Goal: Transaction & Acquisition: Subscribe to service/newsletter

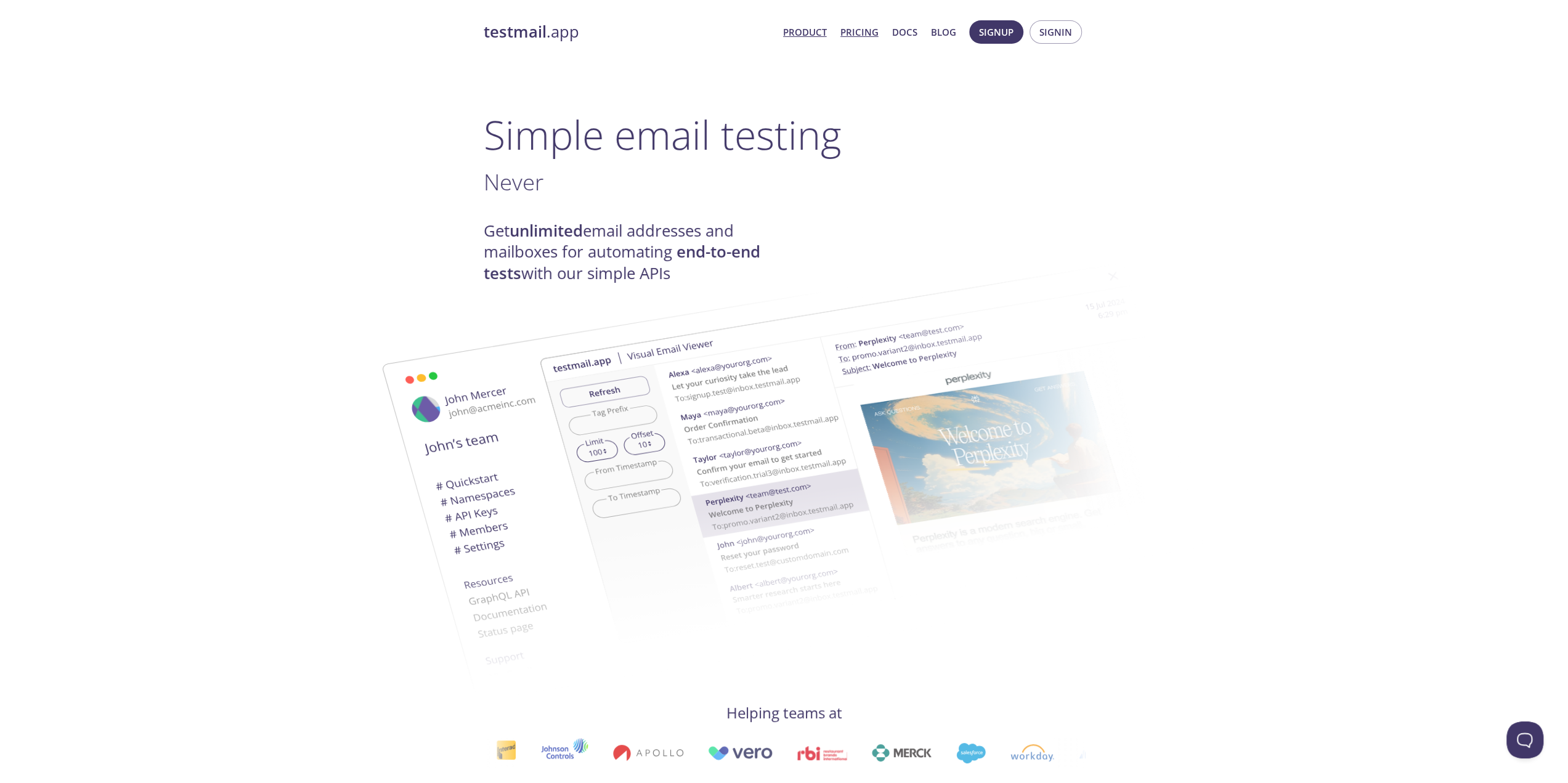
click at [859, 32] on link "Pricing" at bounding box center [859, 32] width 38 height 16
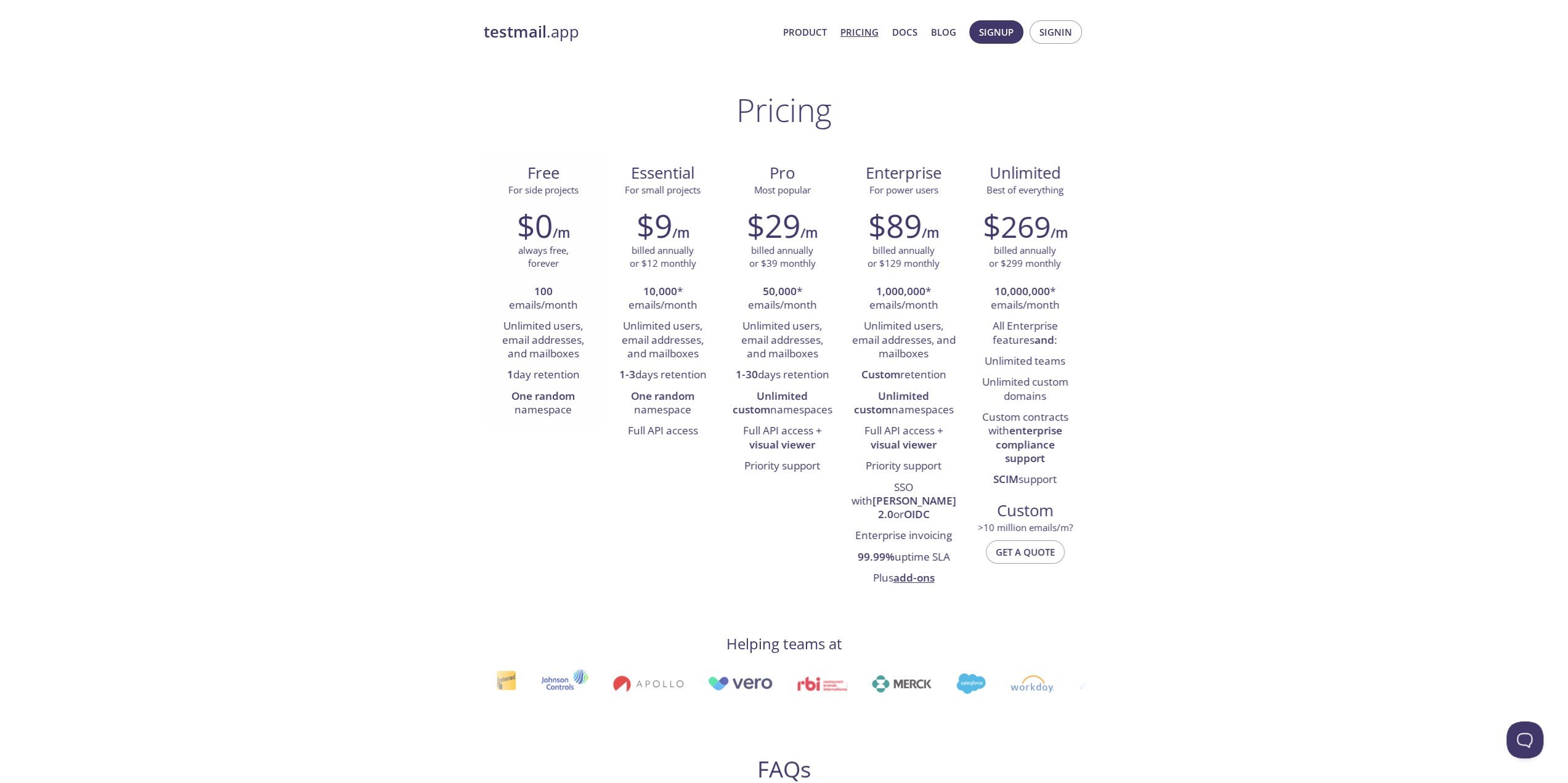
drag, startPoint x: 585, startPoint y: 375, endPoint x: 508, endPoint y: 375, distance: 77.0
click at [508, 375] on li "1 day retention" at bounding box center [543, 375] width 101 height 21
copy li "1 day retention"
click at [807, 26] on link "Product" at bounding box center [805, 32] width 44 height 16
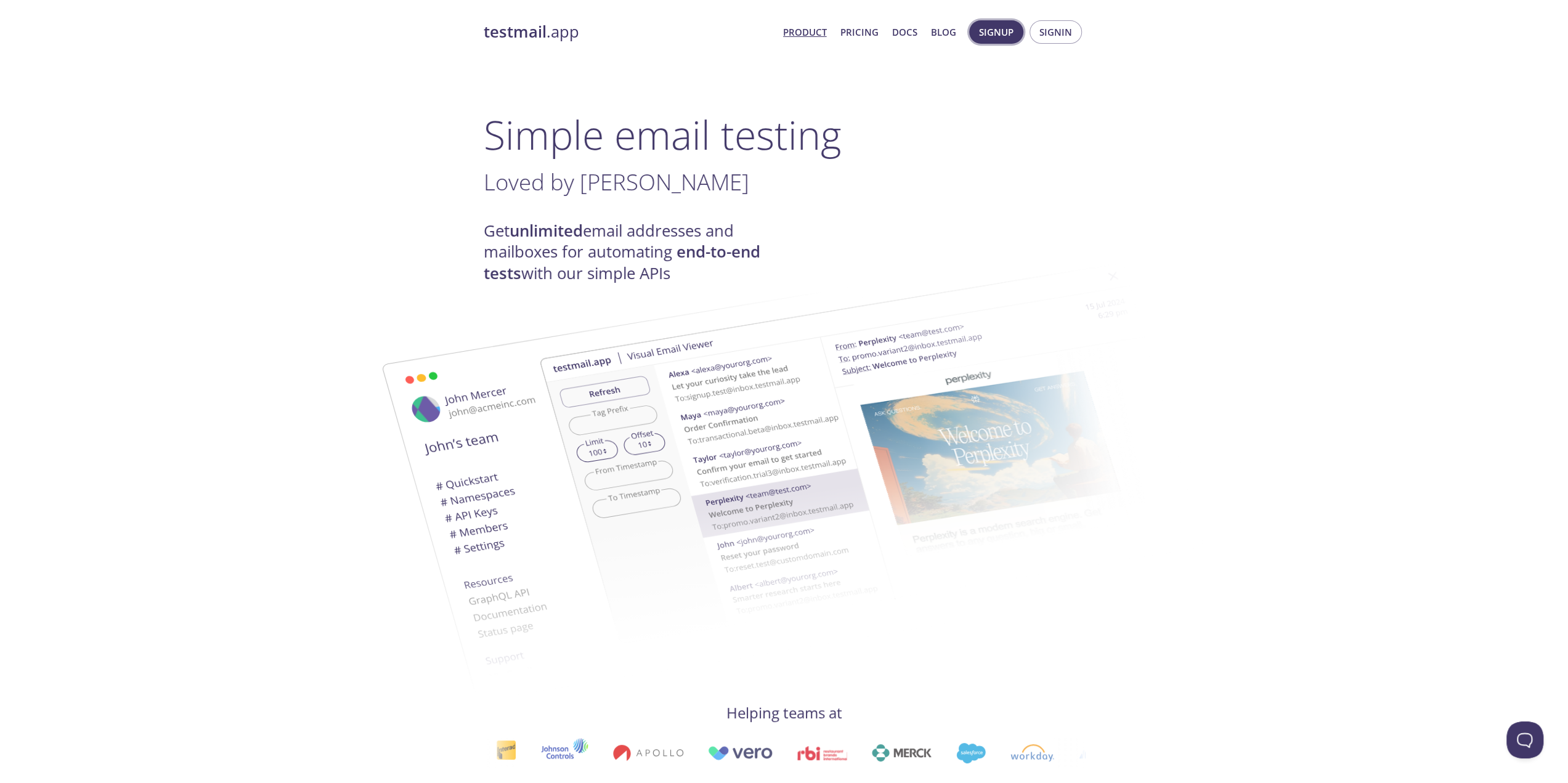
click at [1010, 34] on span "Signup" at bounding box center [996, 32] width 35 height 16
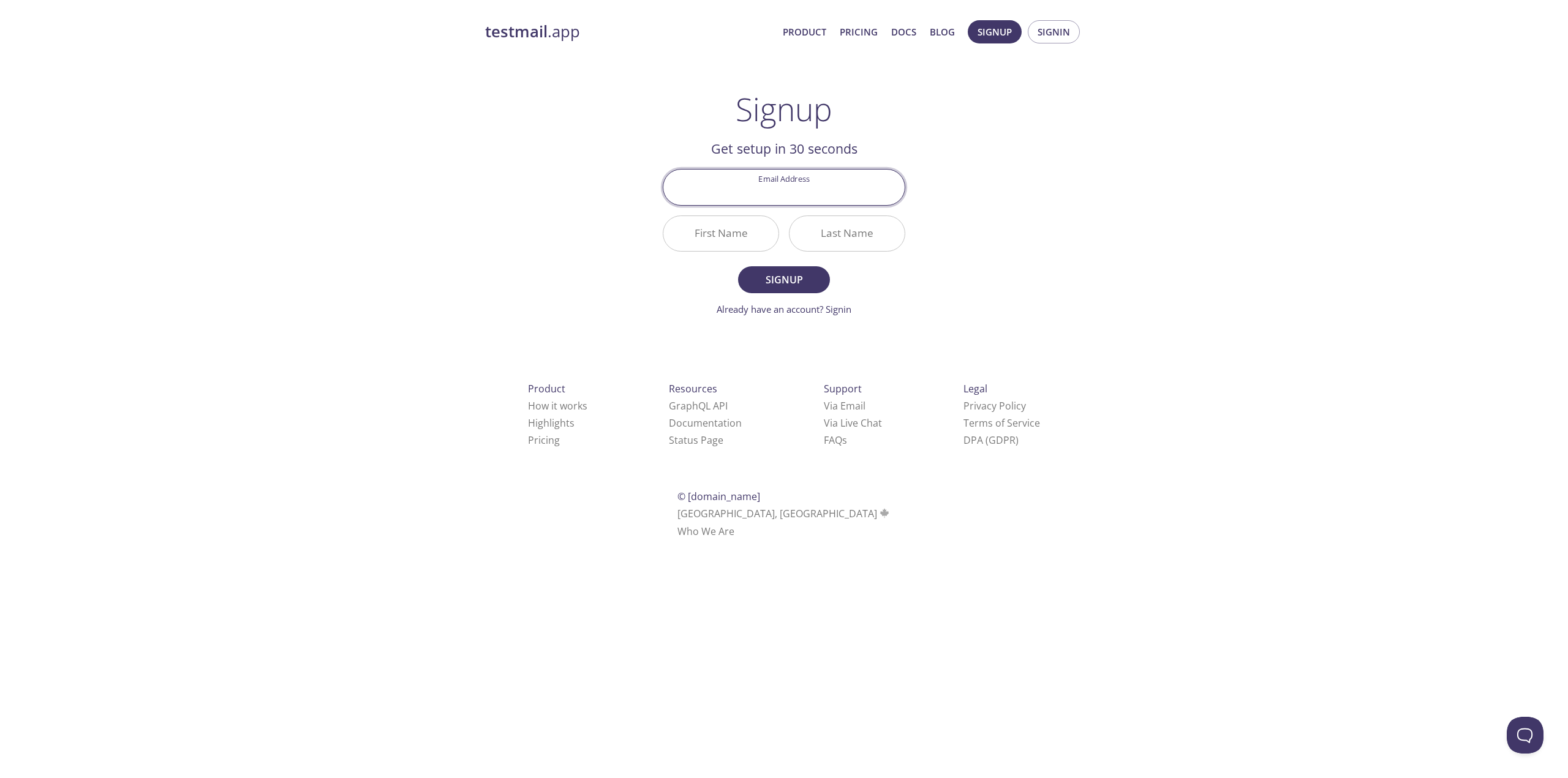
click at [791, 197] on input "Email Address" at bounding box center [784, 187] width 242 height 35
click at [1026, 174] on div "testmail .app Product Pricing Docs Blog Signup Signin Signup Get setup in 30 se…" at bounding box center [784, 293] width 627 height 562
click at [717, 229] on input "First Name" at bounding box center [721, 233] width 115 height 35
click at [773, 192] on input "Email Address" at bounding box center [784, 187] width 242 height 35
drag, startPoint x: 875, startPoint y: 190, endPoint x: 711, endPoint y: 192, distance: 164.0
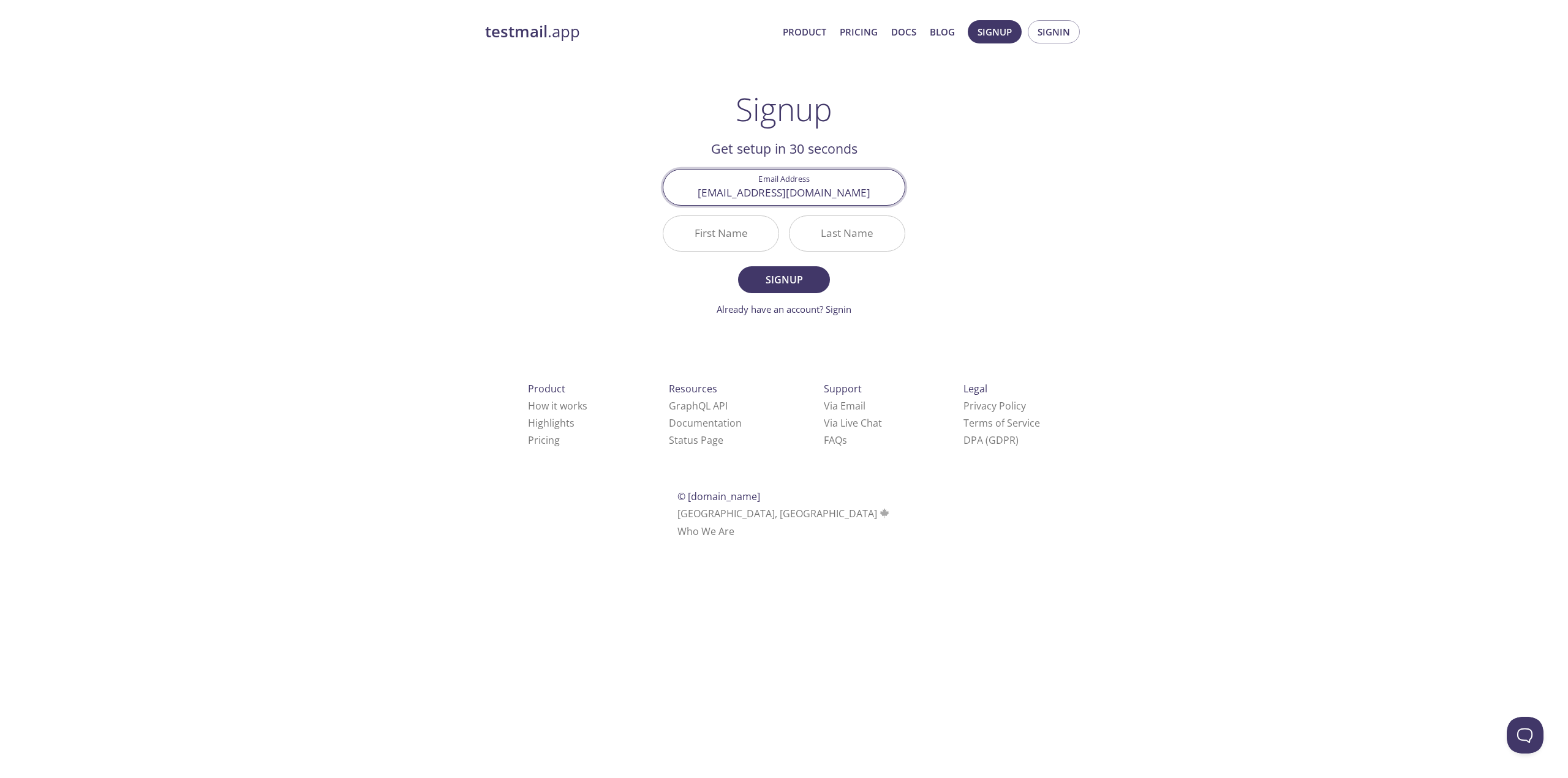
click at [711, 192] on input "[EMAIL_ADDRESS][DOMAIN_NAME]" at bounding box center [784, 187] width 242 height 35
type input "[EMAIL_ADDRESS][DOMAIN_NAME]"
click at [859, 195] on input "[EMAIL_ADDRESS][DOMAIN_NAME]" at bounding box center [784, 187] width 242 height 35
drag, startPoint x: 859, startPoint y: 192, endPoint x: 717, endPoint y: 195, distance: 142.0
click at [717, 195] on input "[EMAIL_ADDRESS][DOMAIN_NAME]" at bounding box center [784, 187] width 242 height 35
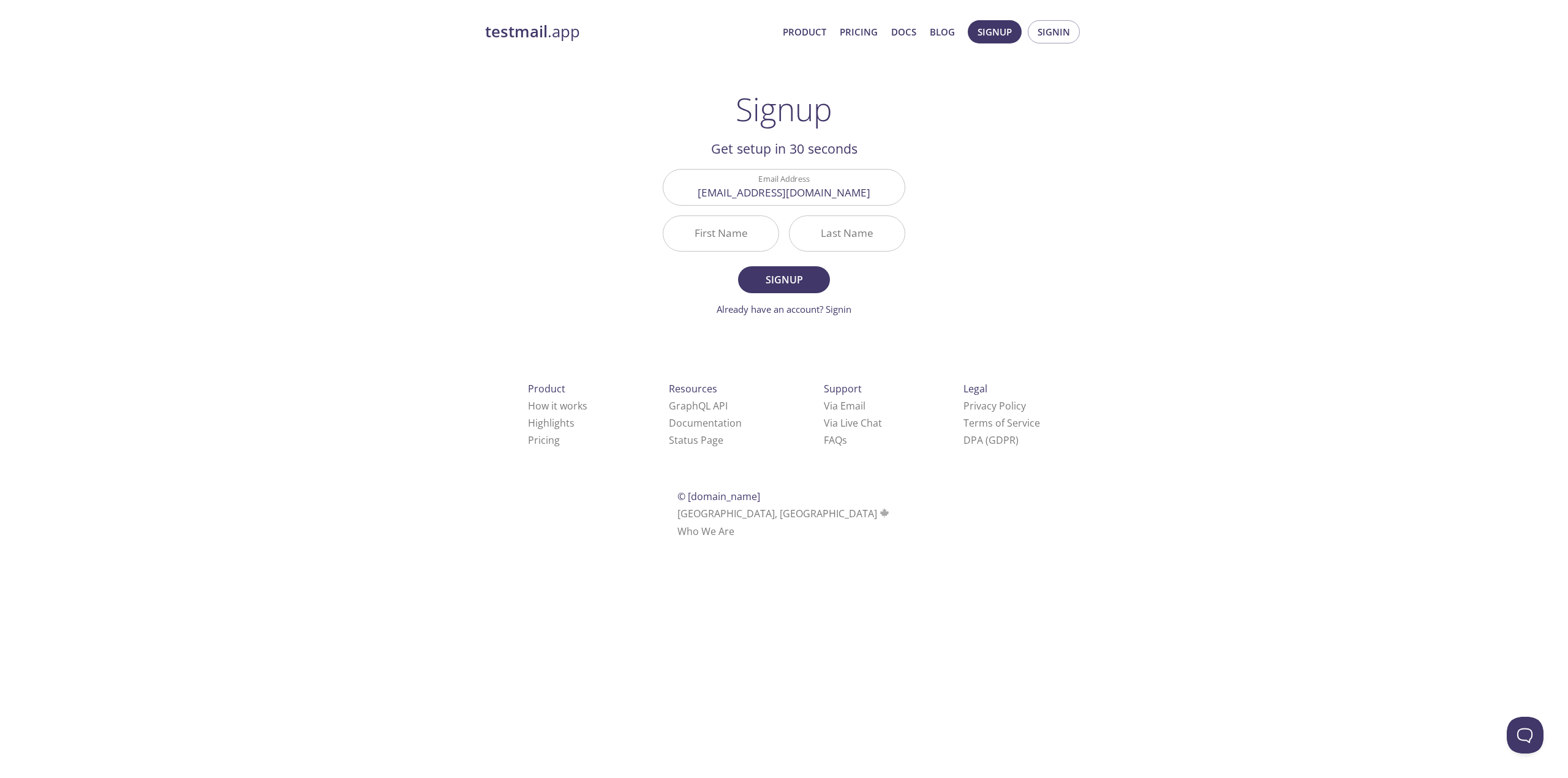
click at [741, 245] on input "First Name" at bounding box center [721, 233] width 115 height 35
type input "Adult"
click at [847, 240] on input "Last Name" at bounding box center [847, 233] width 115 height 35
type input "Test"
click at [967, 276] on div "testmail .app Product Pricing Docs Blog Signup Signin Signup Get setup in 30 se…" at bounding box center [784, 293] width 627 height 562
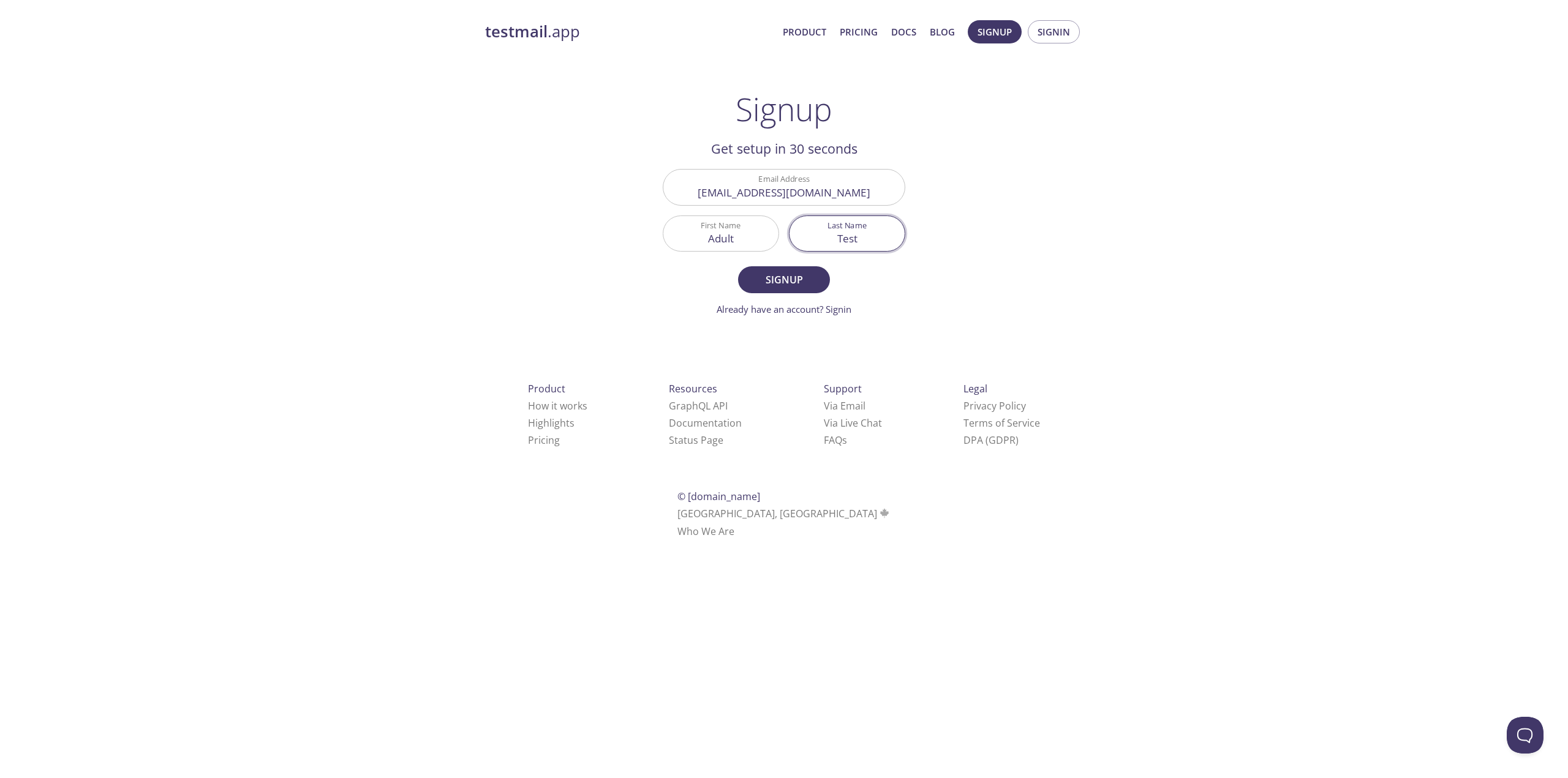
drag, startPoint x: 884, startPoint y: 242, endPoint x: 797, endPoint y: 242, distance: 87.0
click at [797, 242] on input "Test" at bounding box center [847, 233] width 115 height 35
click at [960, 243] on div "testmail .app Product Pricing Docs Blog Signup Signin Signup Get setup in 30 se…" at bounding box center [784, 293] width 627 height 562
drag, startPoint x: 742, startPoint y: 240, endPoint x: 650, endPoint y: 240, distance: 92.0
click at [650, 240] on main "Signup Get setup in 30 seconds Email Address [EMAIL_ADDRESS][DOMAIN_NAME] First…" at bounding box center [784, 204] width 272 height 226
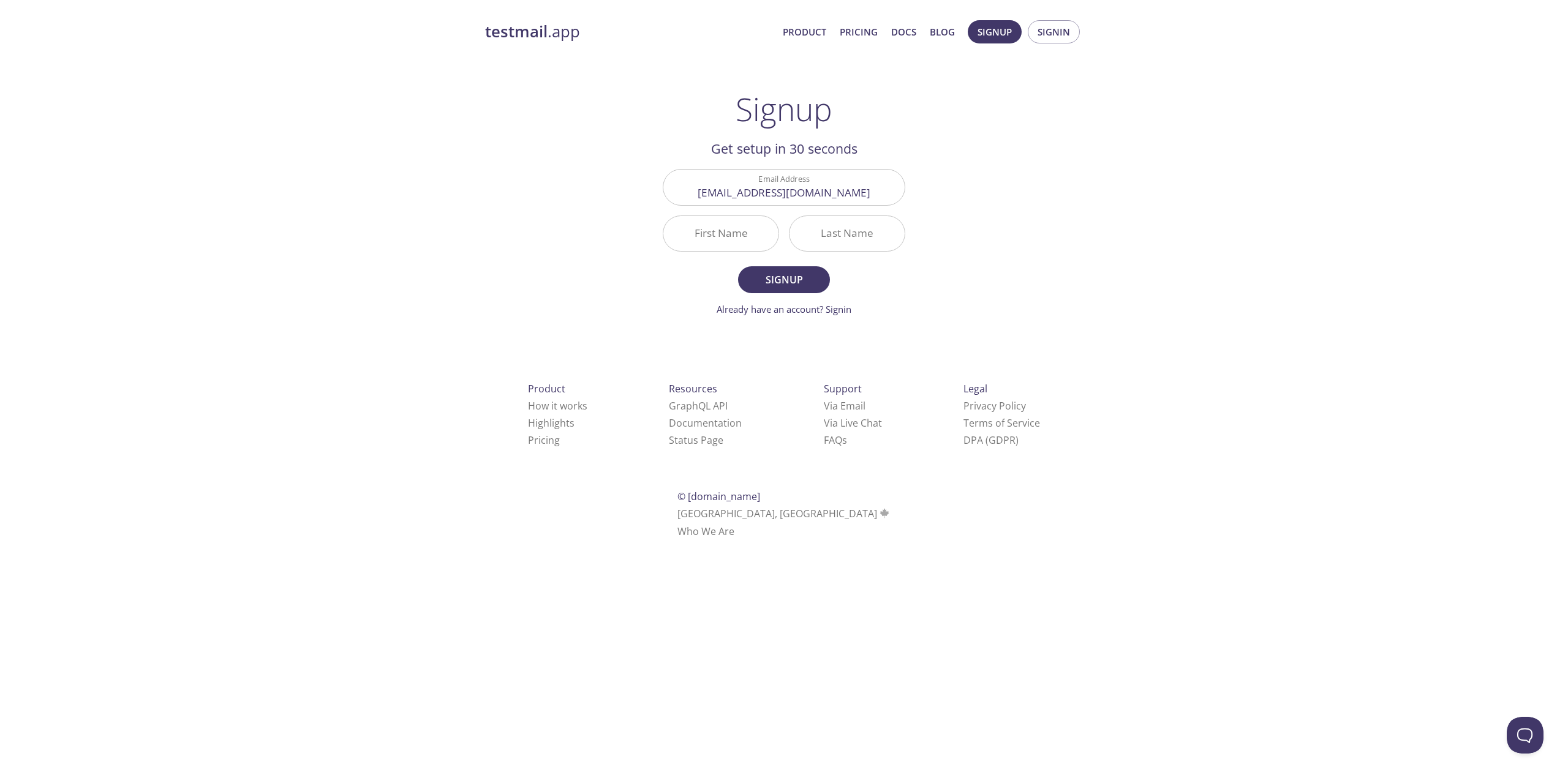
click at [1020, 217] on div "testmail .app Product Pricing Docs Blog Signup Signin Signup Get setup in 30 se…" at bounding box center [784, 293] width 627 height 562
drag, startPoint x: 759, startPoint y: 185, endPoint x: 700, endPoint y: 185, distance: 59.0
click at [700, 185] on input "[EMAIL_ADDRESS][DOMAIN_NAME]" at bounding box center [784, 187] width 242 height 35
click at [1041, 191] on div "testmail .app Product Pricing Docs Blog Signup Signin Signup Get setup in 30 se…" at bounding box center [784, 293] width 627 height 562
click at [801, 278] on span "Signup" at bounding box center [784, 280] width 65 height 17
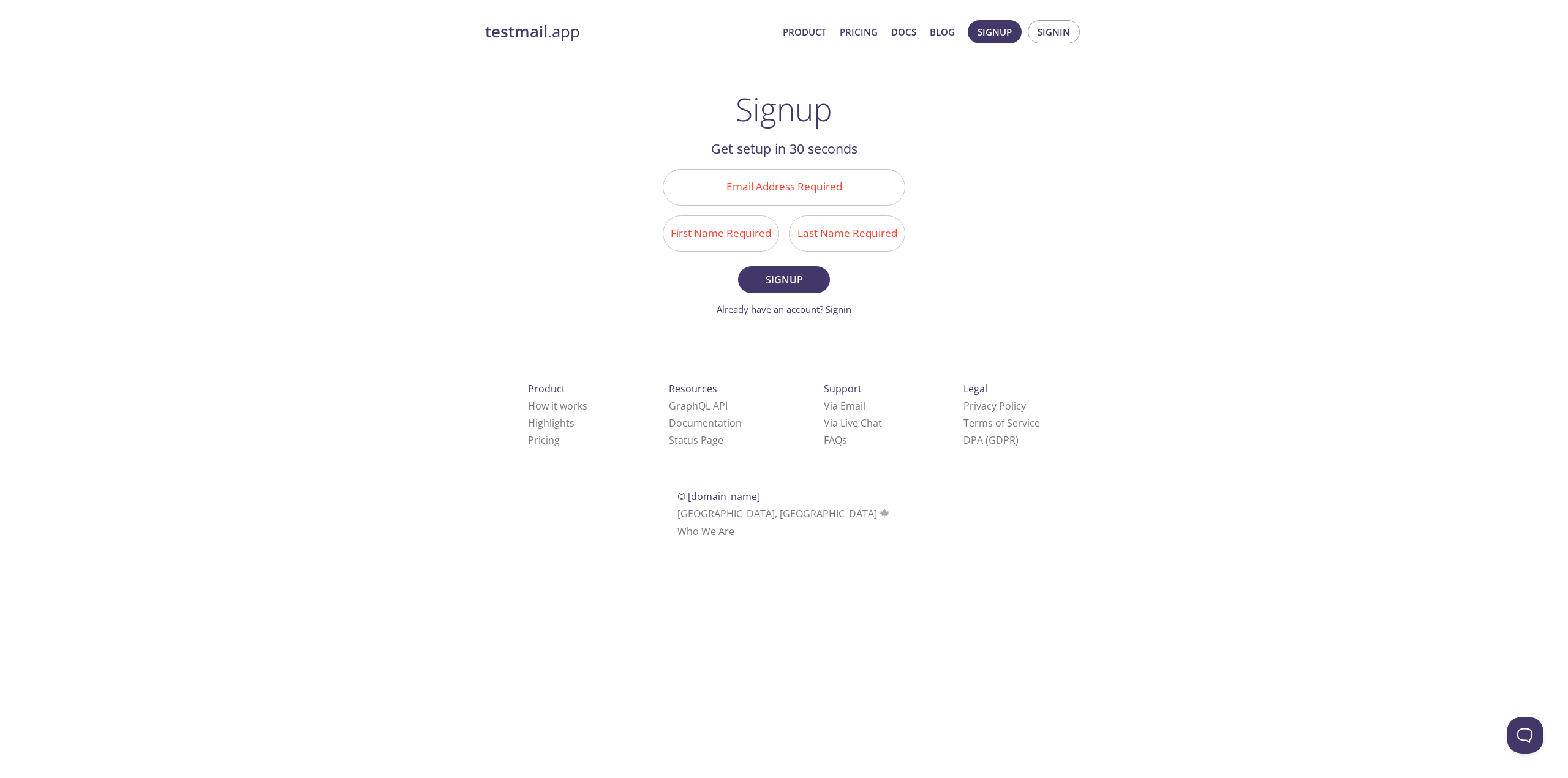
click at [788, 190] on input "Email Address Required" at bounding box center [784, 187] width 242 height 35
type input "[EMAIL_ADDRESS][DOMAIN_NAME]"
click at [839, 192] on input "[EMAIL_ADDRESS][DOMAIN_NAME]" at bounding box center [784, 187] width 242 height 35
drag, startPoint x: 836, startPoint y: 193, endPoint x: 672, endPoint y: 195, distance: 164.0
click at [672, 195] on input "[EMAIL_ADDRESS][DOMAIN_NAME]" at bounding box center [784, 187] width 242 height 35
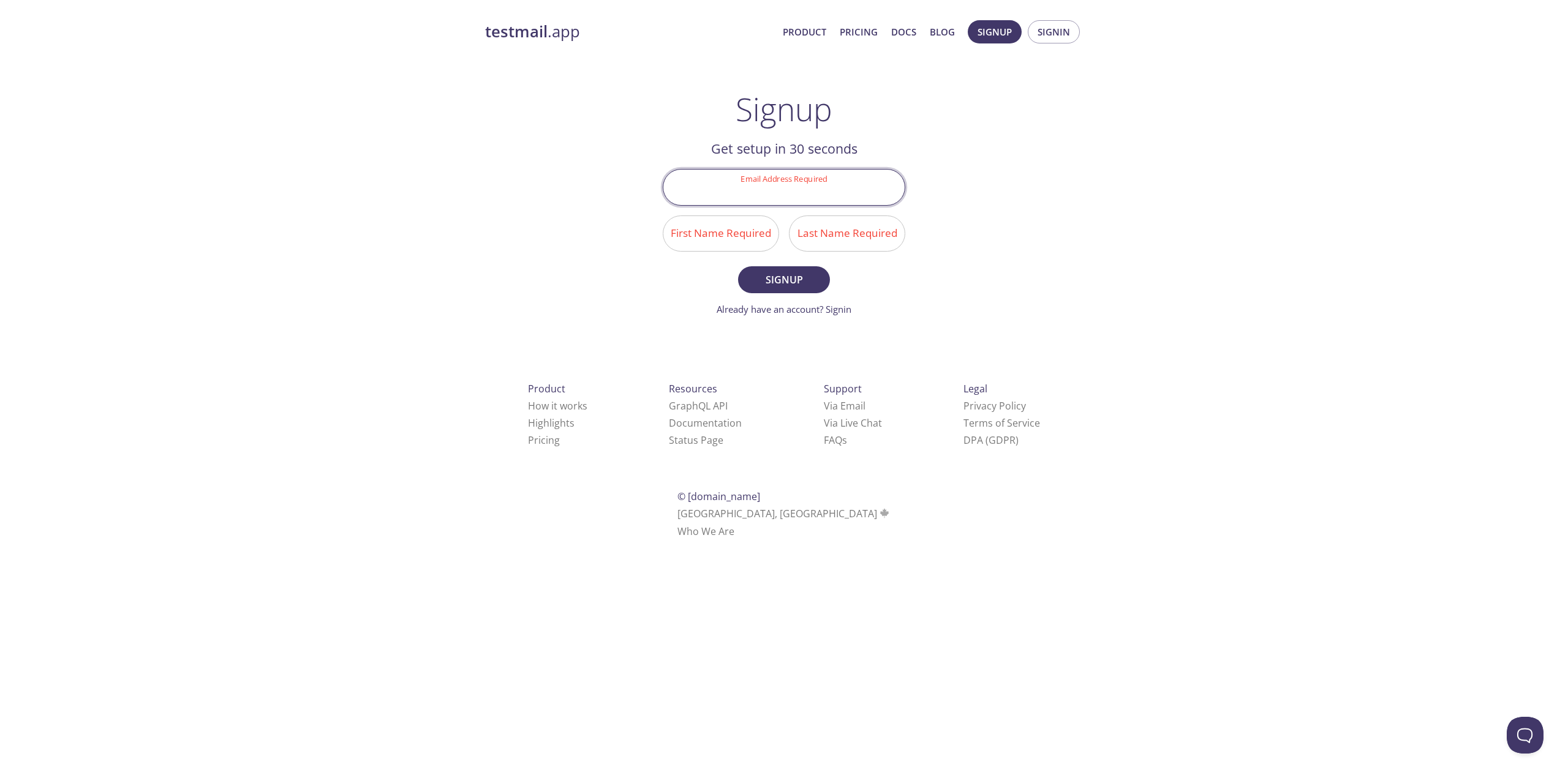
click at [782, 197] on input "Email Address Required" at bounding box center [784, 187] width 242 height 35
type input "[EMAIL_ADDRESS][DOMAIN_NAME]"
click at [736, 238] on input "First Name Required" at bounding box center [721, 233] width 115 height 35
type input "Vitalijus"
click at [817, 234] on input "Last Name Required" at bounding box center [847, 233] width 115 height 35
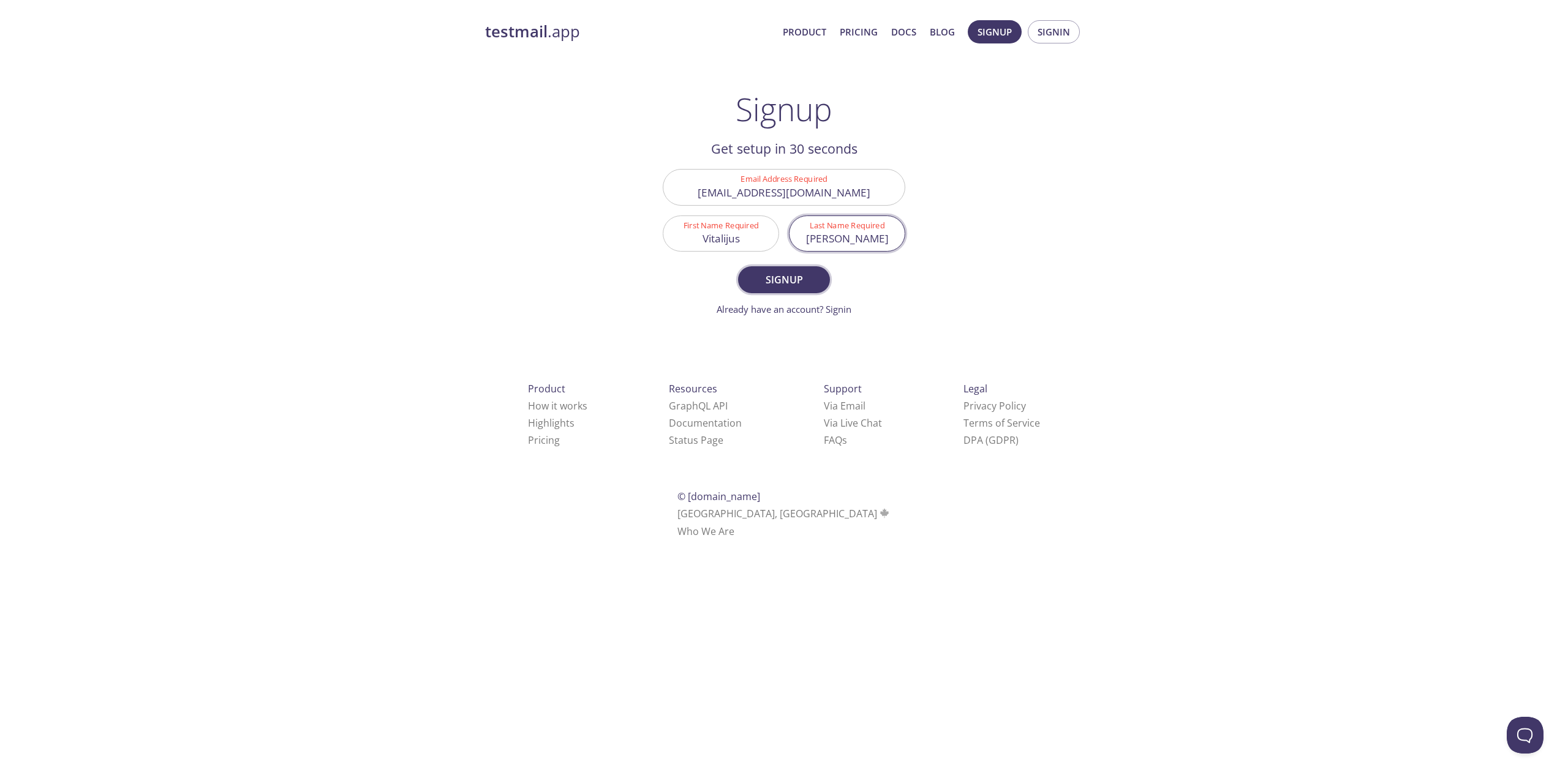
type input "[PERSON_NAME]"
click at [816, 281] on span "Signup" at bounding box center [784, 280] width 65 height 17
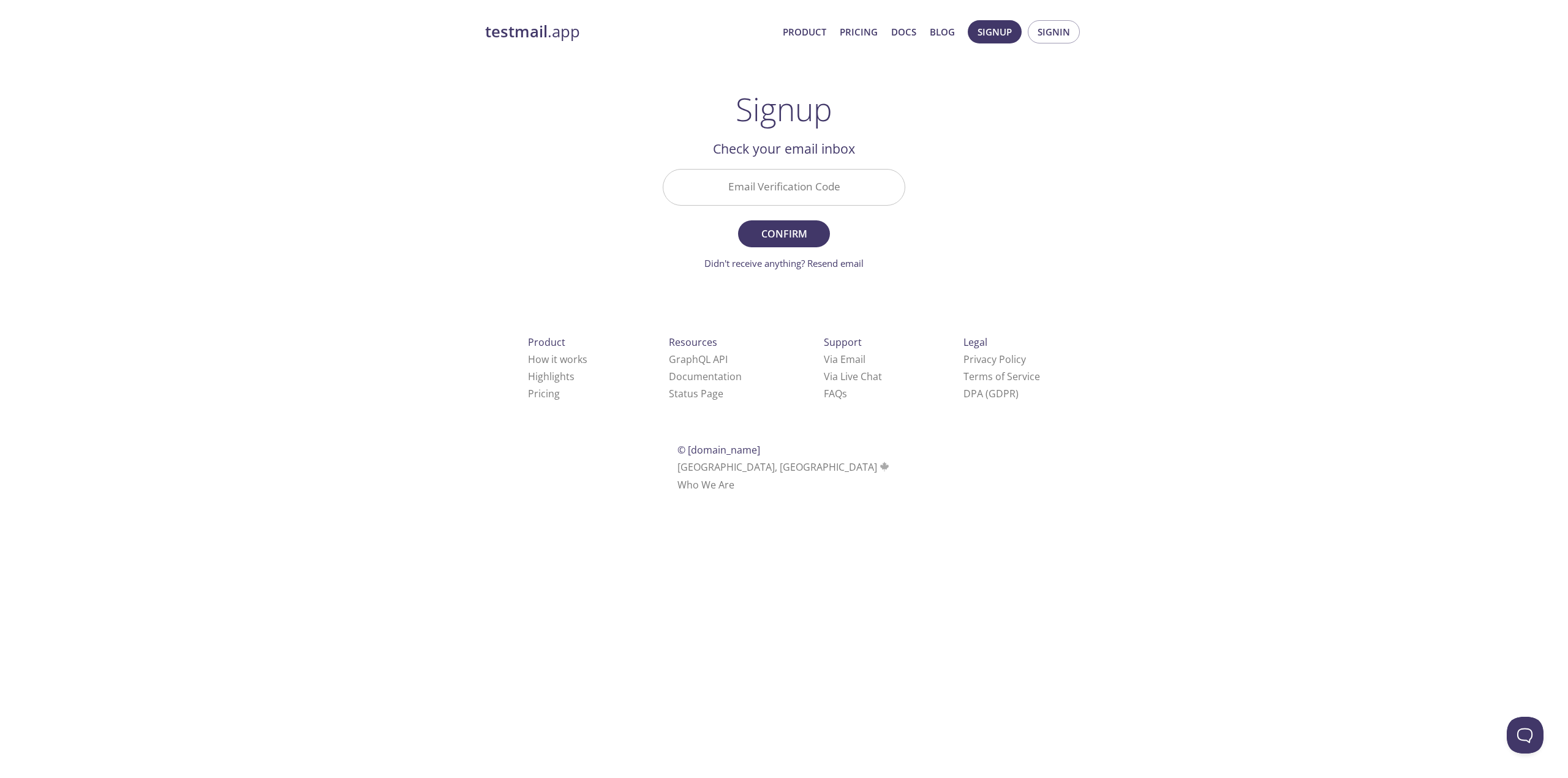
click at [768, 187] on input "Email Verification Code" at bounding box center [784, 187] width 242 height 35
paste input "JL1ZK5J"
type input "JL1ZK5J"
click at [817, 239] on button "Confirm" at bounding box center [784, 234] width 92 height 27
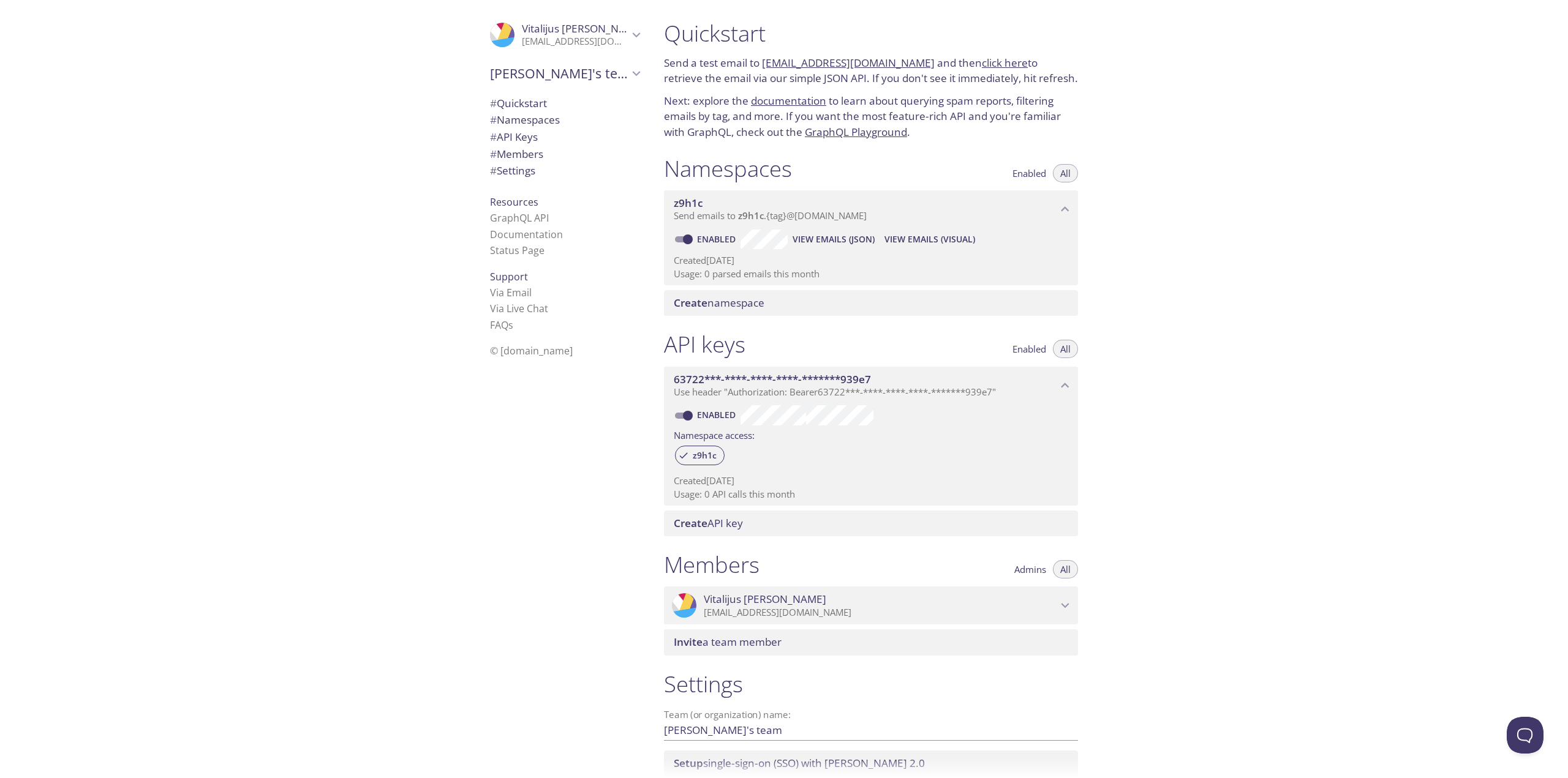
click at [998, 57] on link "click here" at bounding box center [1005, 63] width 46 height 14
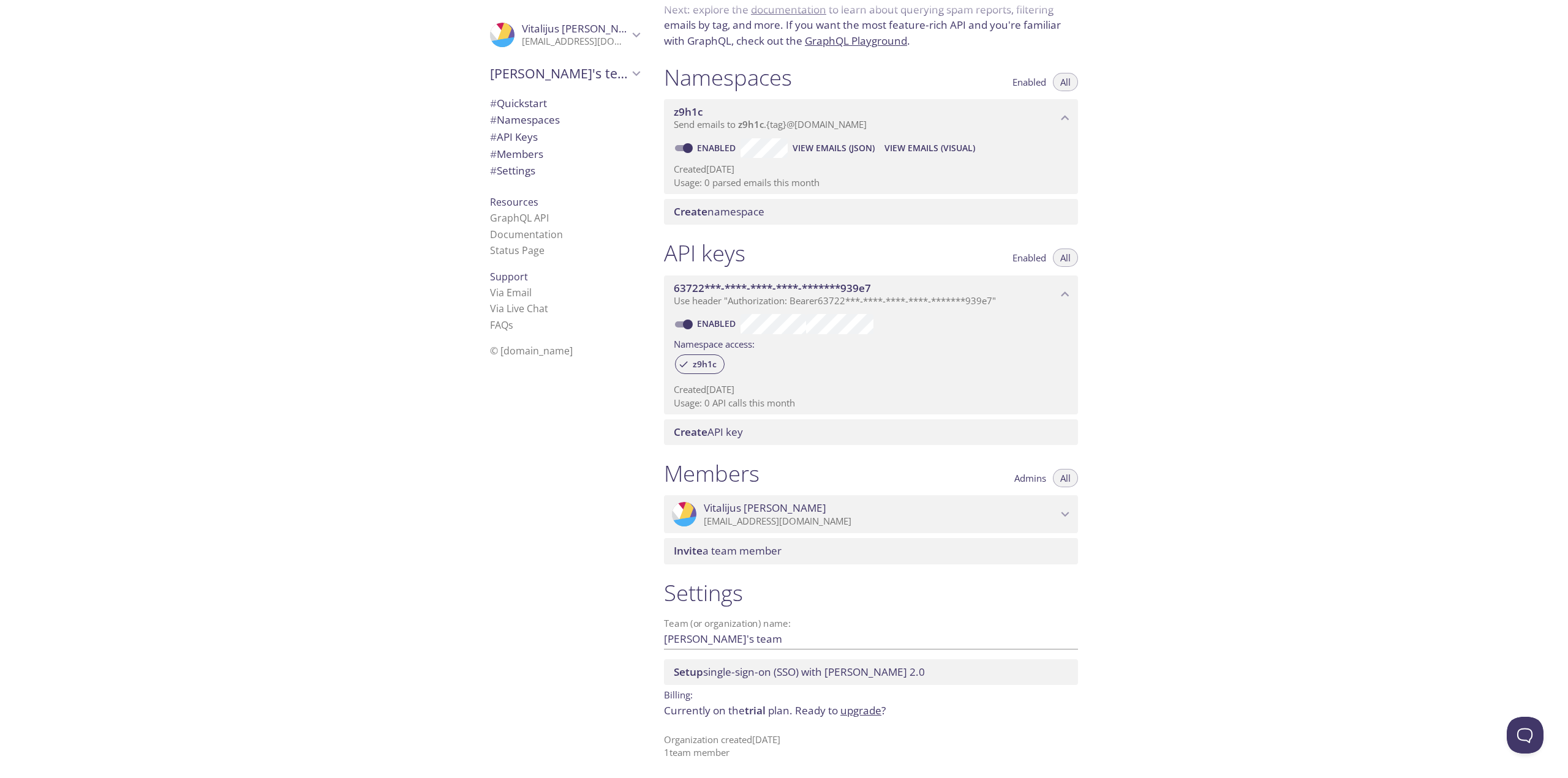
scroll to position [92, 0]
click at [794, 551] on span "Invite a team member" at bounding box center [873, 550] width 399 height 13
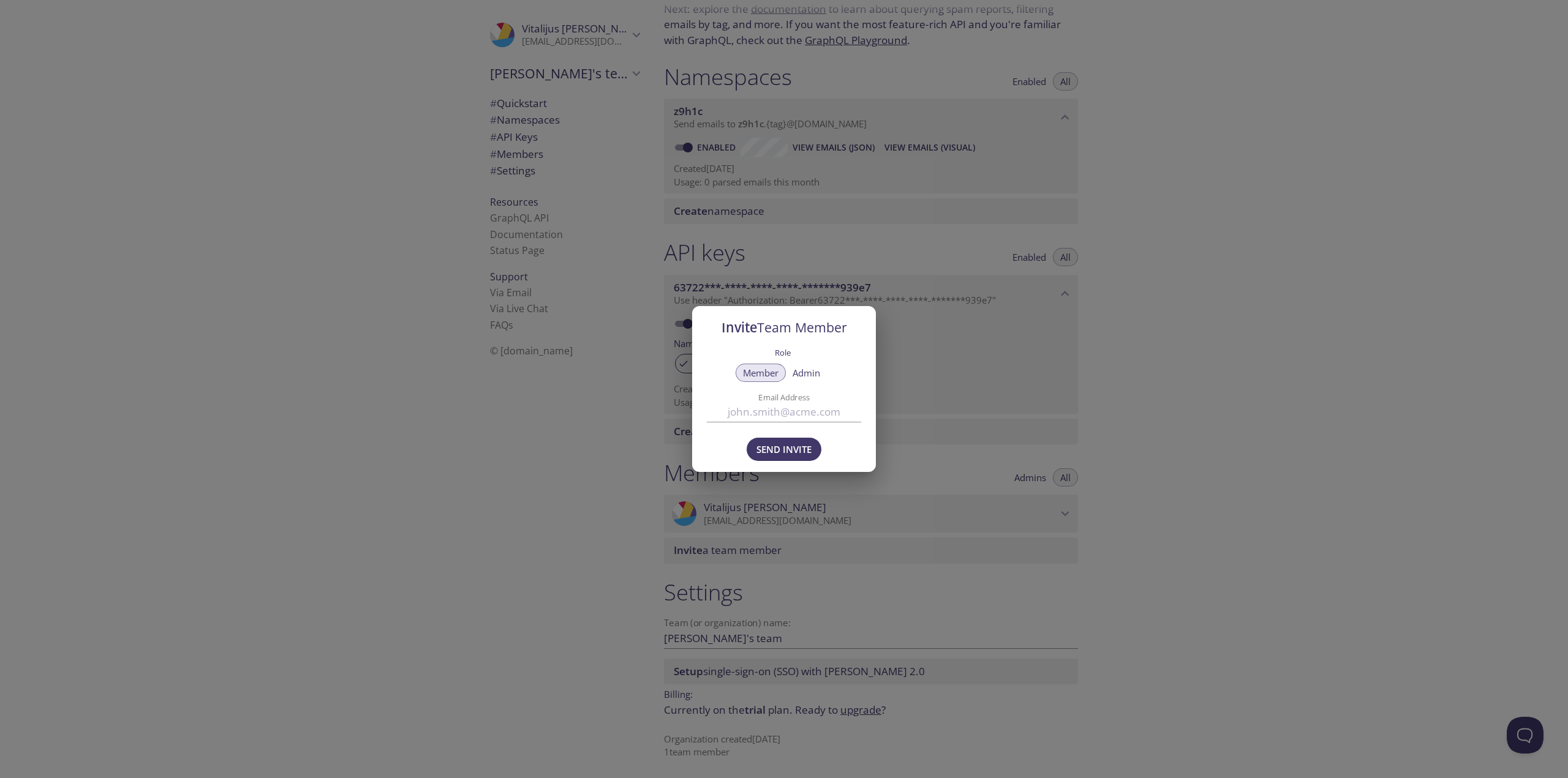
click at [928, 347] on div "Invite Team Member Role Member Admin Email Address Send Invite" at bounding box center [784, 389] width 1568 height 778
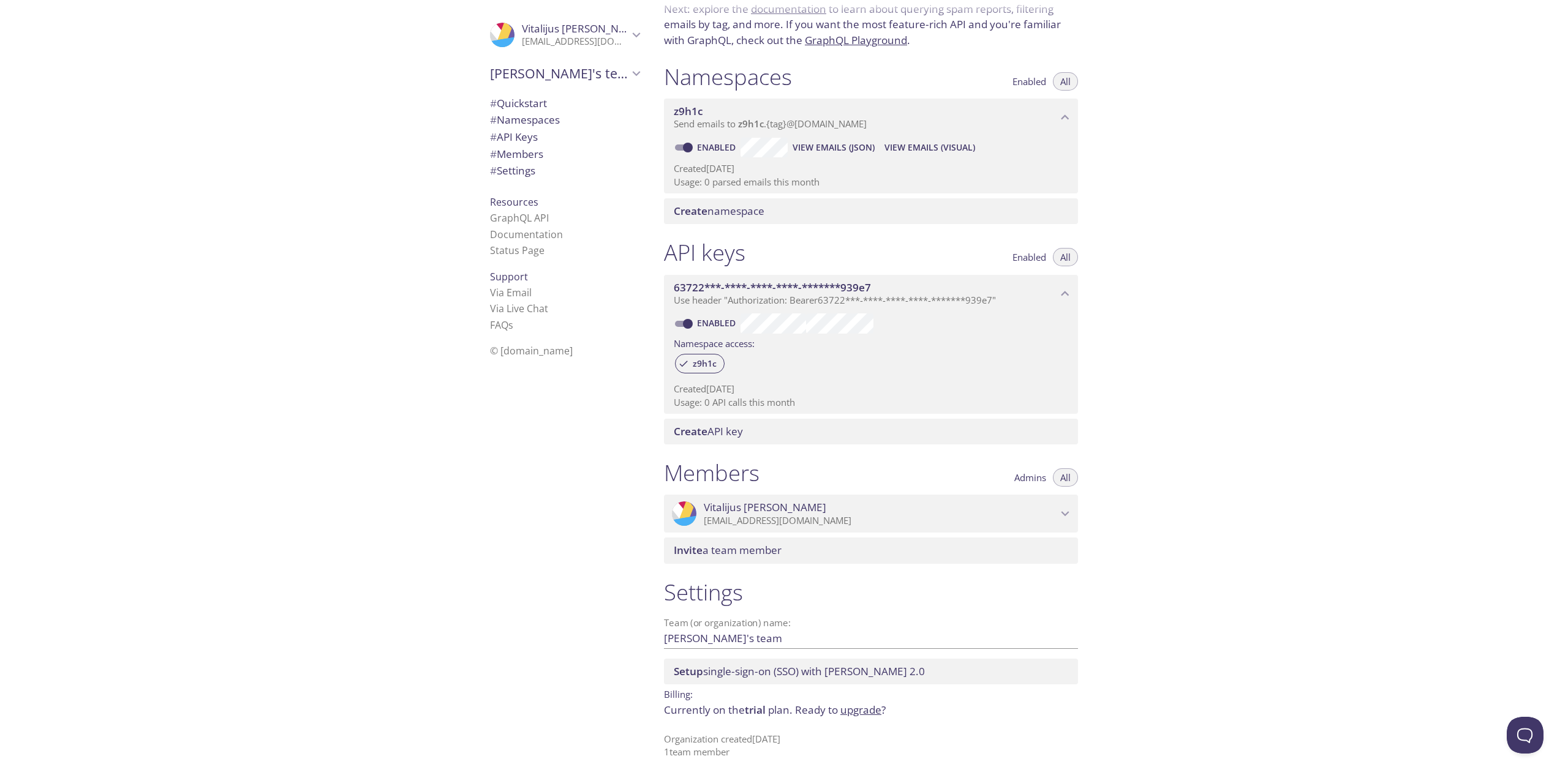
scroll to position [0, 0]
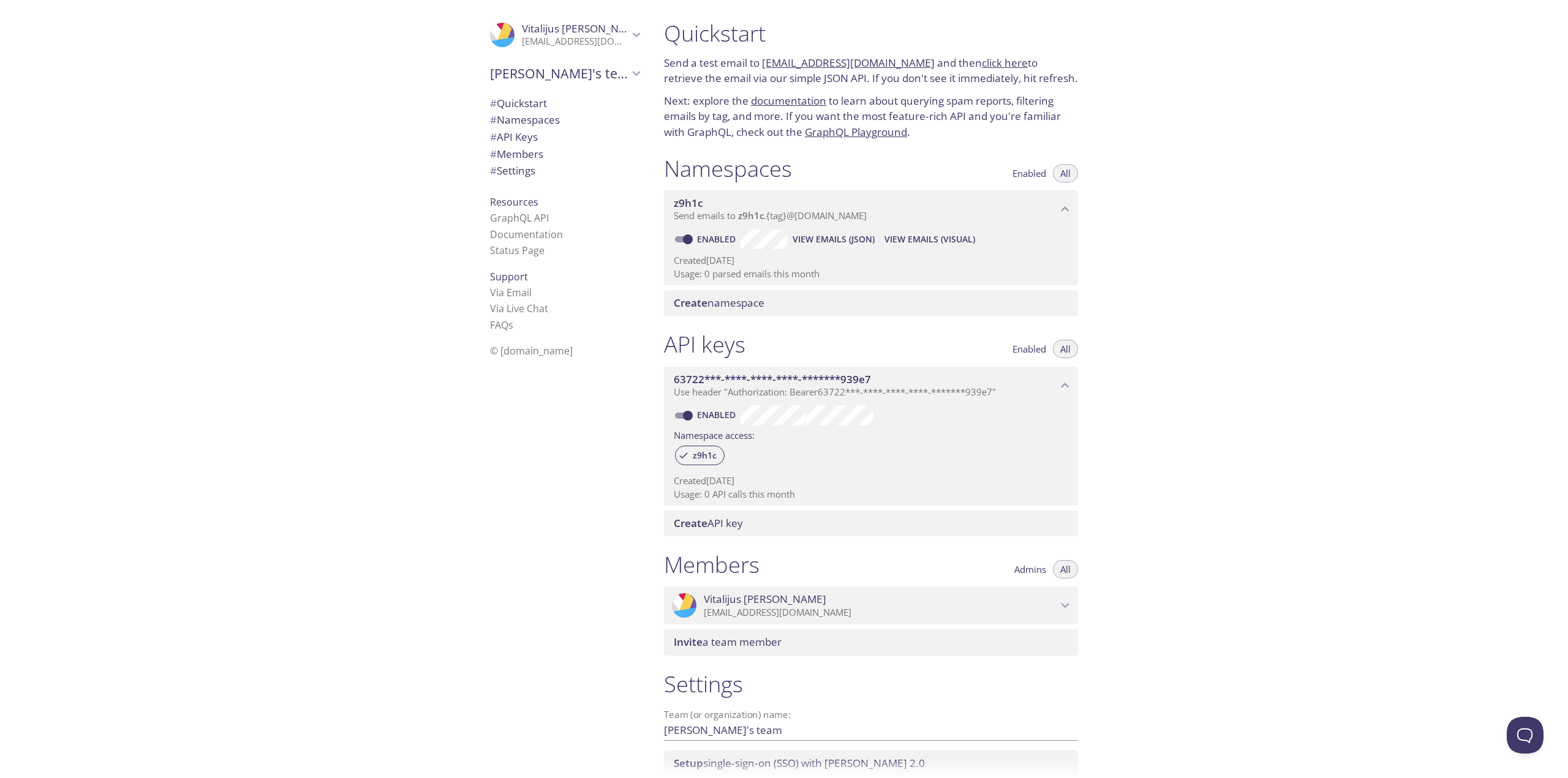
click at [787, 66] on link "[EMAIL_ADDRESS][DOMAIN_NAME]" at bounding box center [849, 63] width 173 height 14
drag, startPoint x: 953, startPoint y: 193, endPoint x: 935, endPoint y: 183, distance: 20.6
click at [953, 193] on div "z9h1c Send emails to z9h1c . {tag} @[DOMAIN_NAME]" at bounding box center [871, 209] width 414 height 38
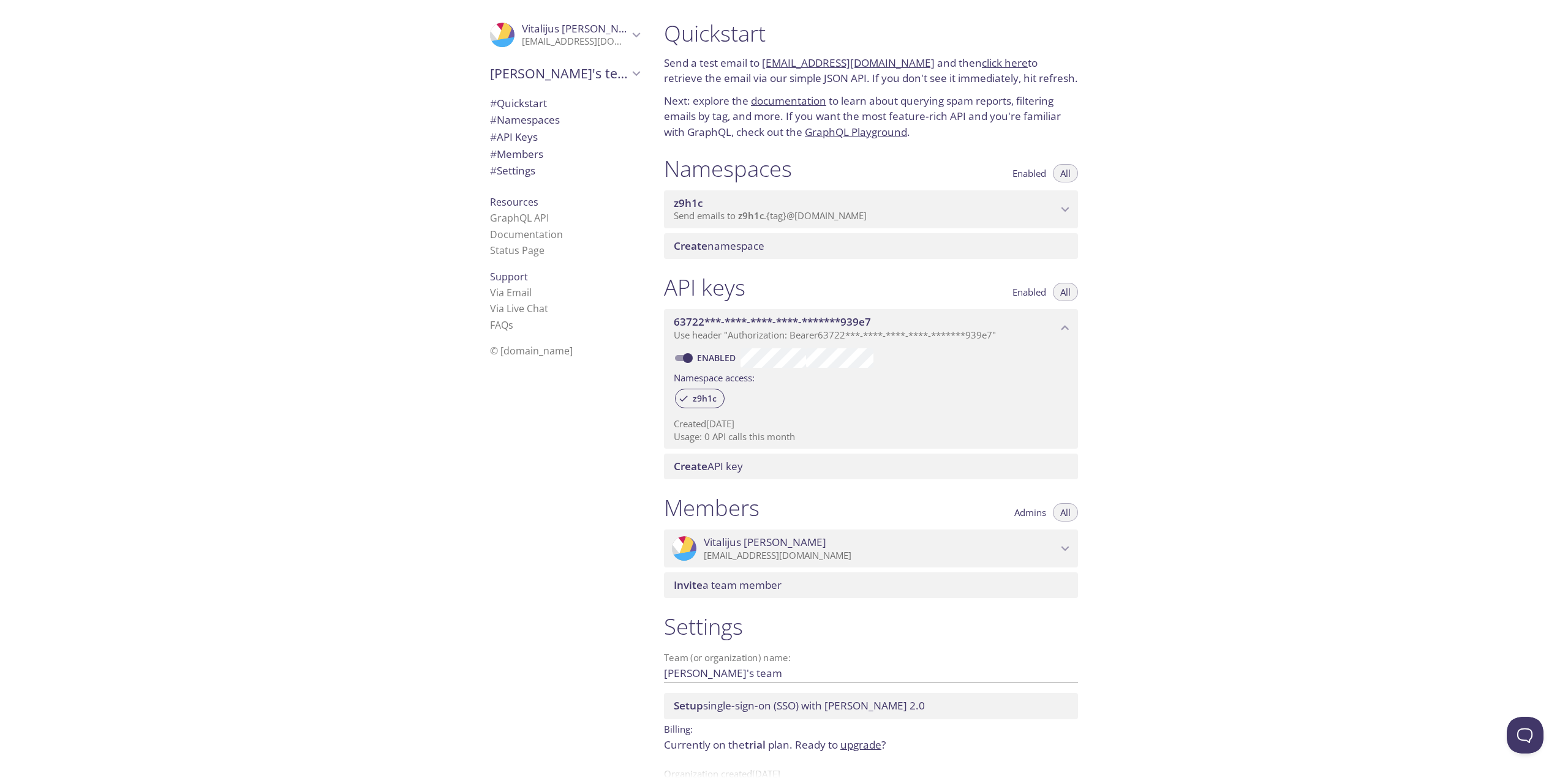
click at [919, 205] on span "z9h1c" at bounding box center [866, 203] width 383 height 13
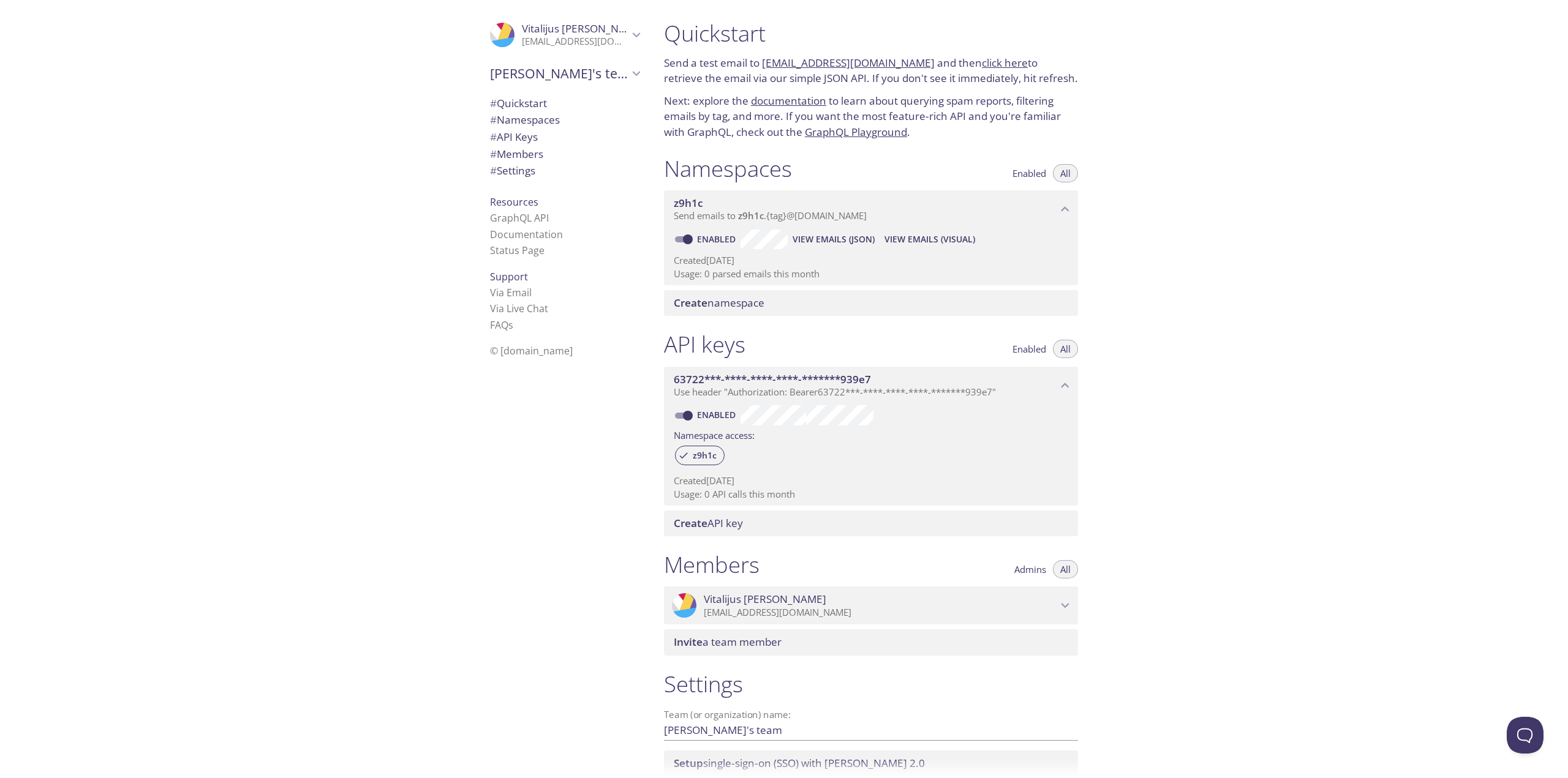
click at [764, 66] on link "[EMAIL_ADDRESS][DOMAIN_NAME]" at bounding box center [849, 63] width 173 height 14
click at [748, 68] on p "Send a test email to [EMAIL_ADDRESS][DOMAIN_NAME] and then click here to retrie…" at bounding box center [871, 70] width 414 height 31
drag, startPoint x: 762, startPoint y: 65, endPoint x: 912, endPoint y: 66, distance: 150.0
click at [912, 66] on p "Send a test email to [EMAIL_ADDRESS][DOMAIN_NAME] and then click here to retrie…" at bounding box center [871, 70] width 414 height 31
copy p "[EMAIL_ADDRESS][DOMAIN_NAME]"
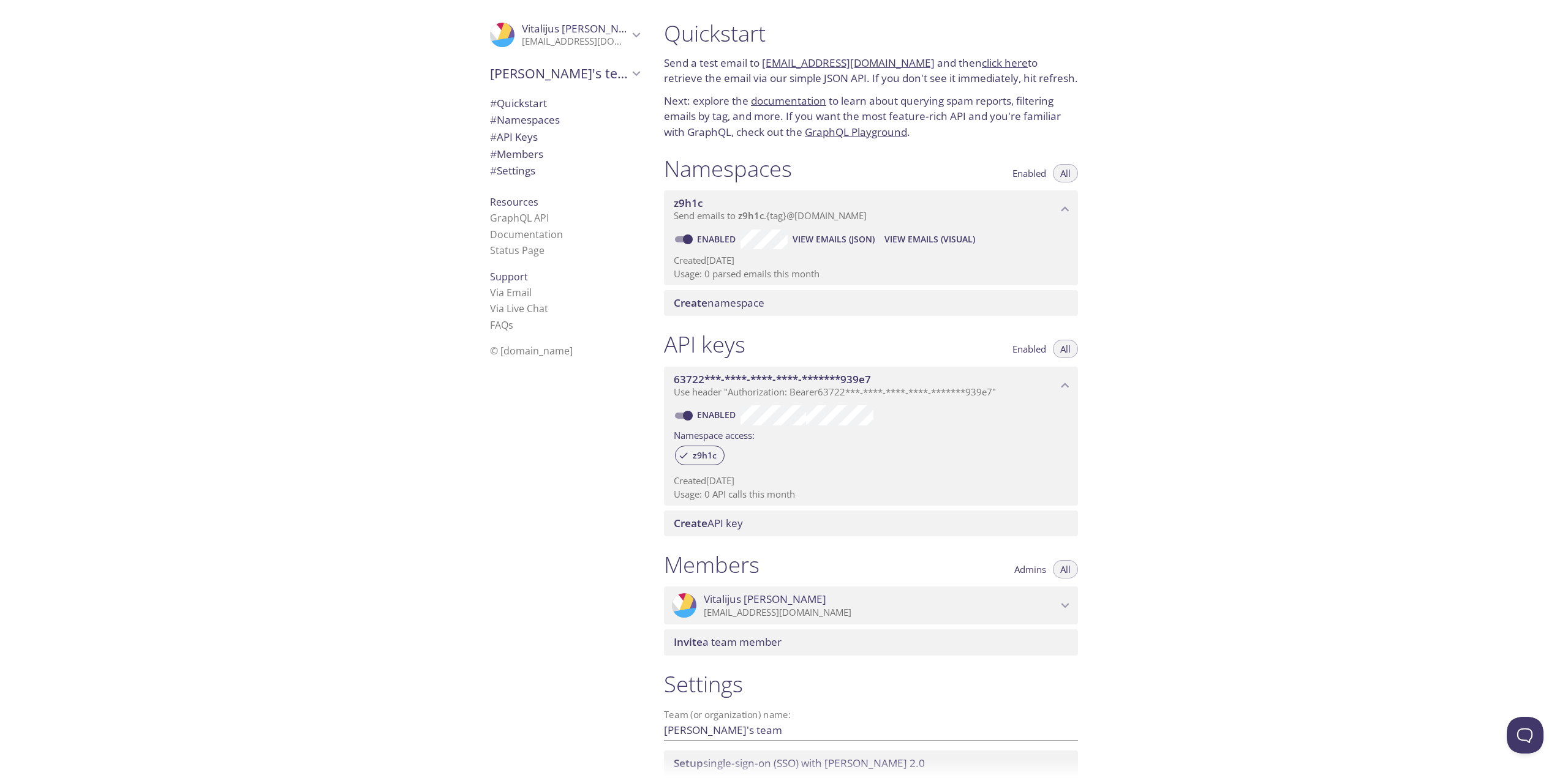
click at [982, 66] on link "click here" at bounding box center [1005, 63] width 46 height 14
click at [984, 66] on link "click here" at bounding box center [1005, 63] width 46 height 14
click at [775, 102] on link "documentation" at bounding box center [788, 101] width 75 height 14
click at [890, 114] on p "Next: explore the documentation to learn about querying spam reports, filtering…" at bounding box center [871, 117] width 414 height 47
click at [534, 103] on span "# Quickstart" at bounding box center [518, 103] width 57 height 14
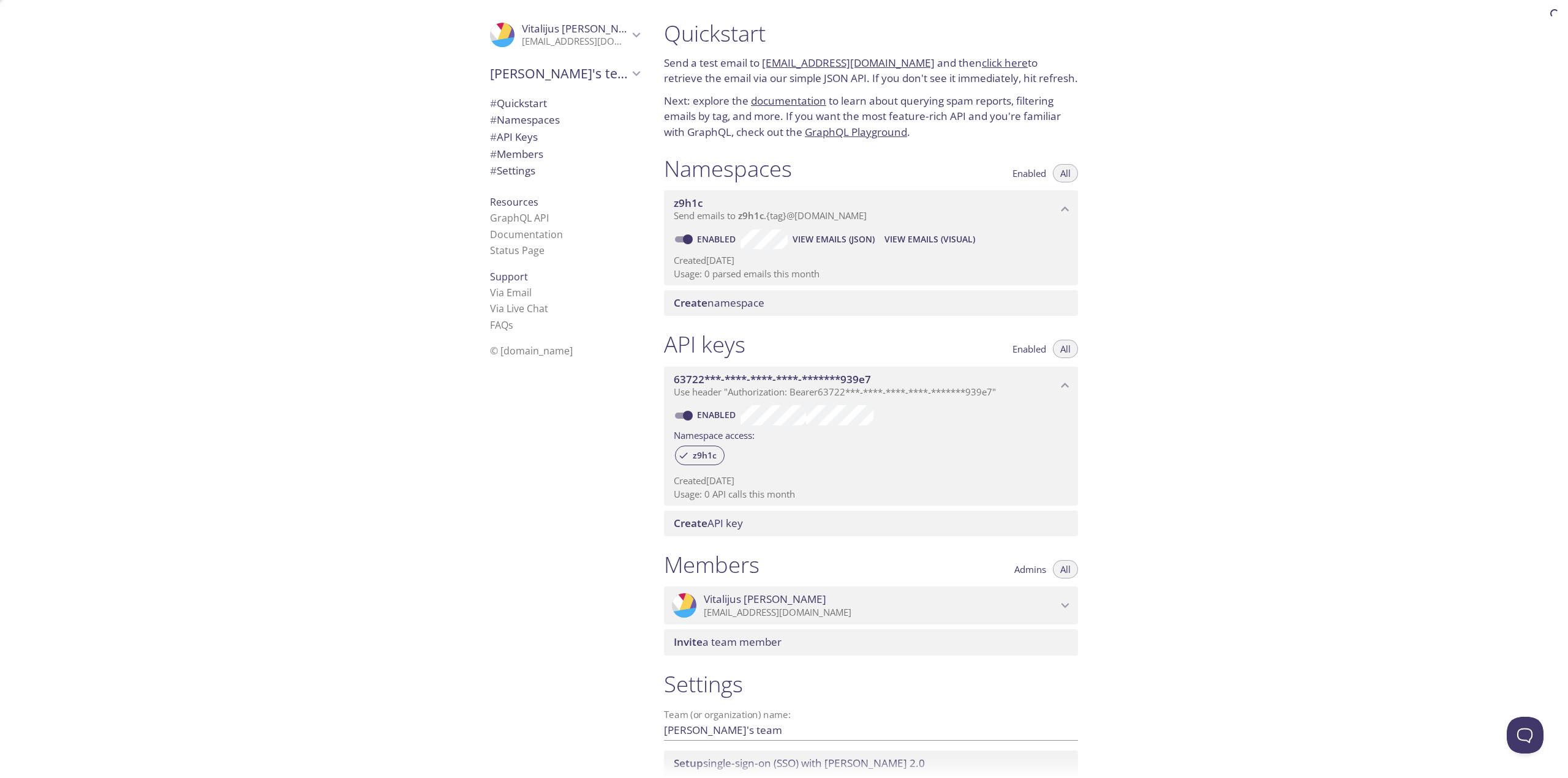
scroll to position [1, 0]
click at [682, 239] on input "Enabled" at bounding box center [688, 238] width 44 height 15
click at [682, 239] on input "Disabled" at bounding box center [678, 238] width 44 height 15
checkbox input "true"
click at [934, 242] on span "View Emails (Visual)" at bounding box center [930, 238] width 91 height 15
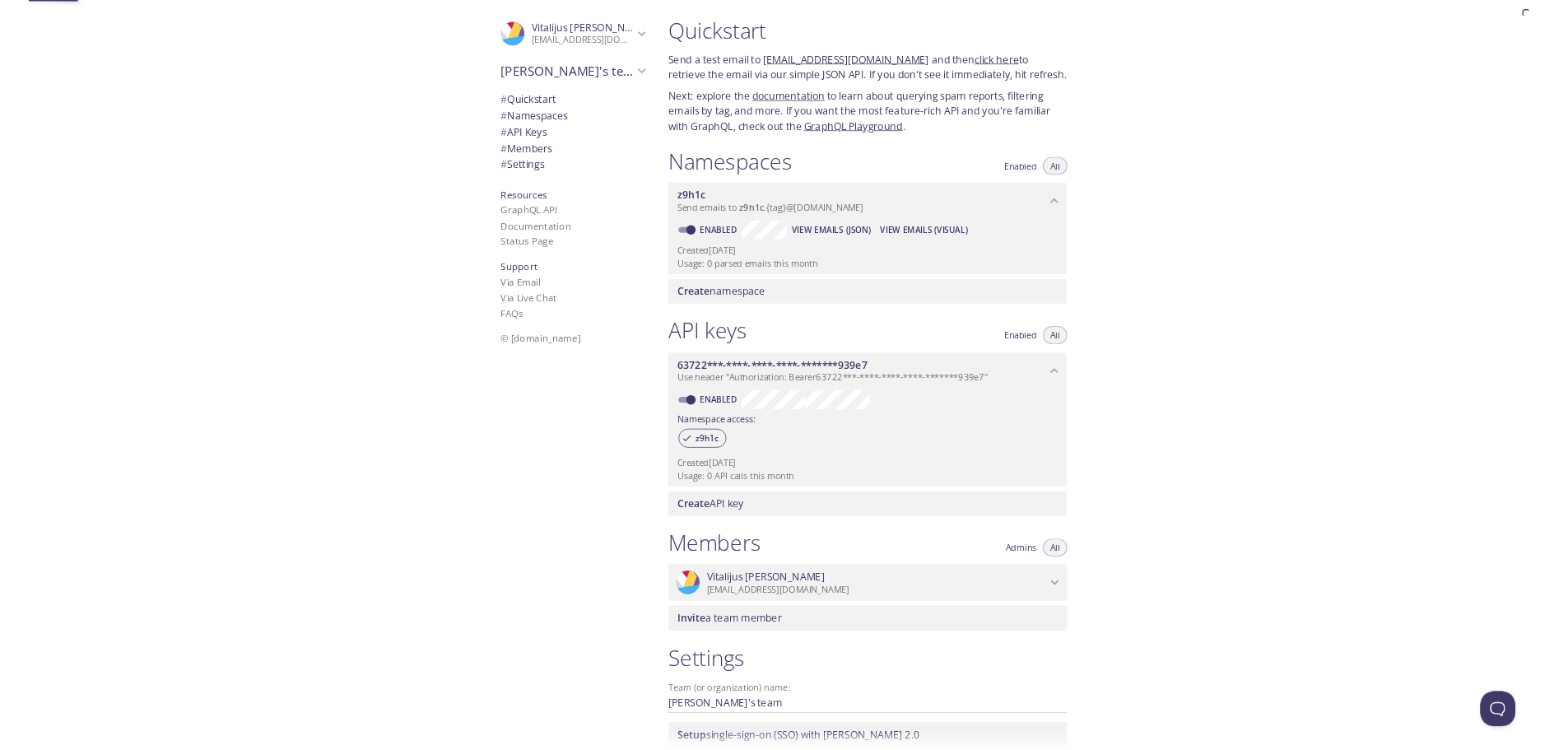
scroll to position [27, 0]
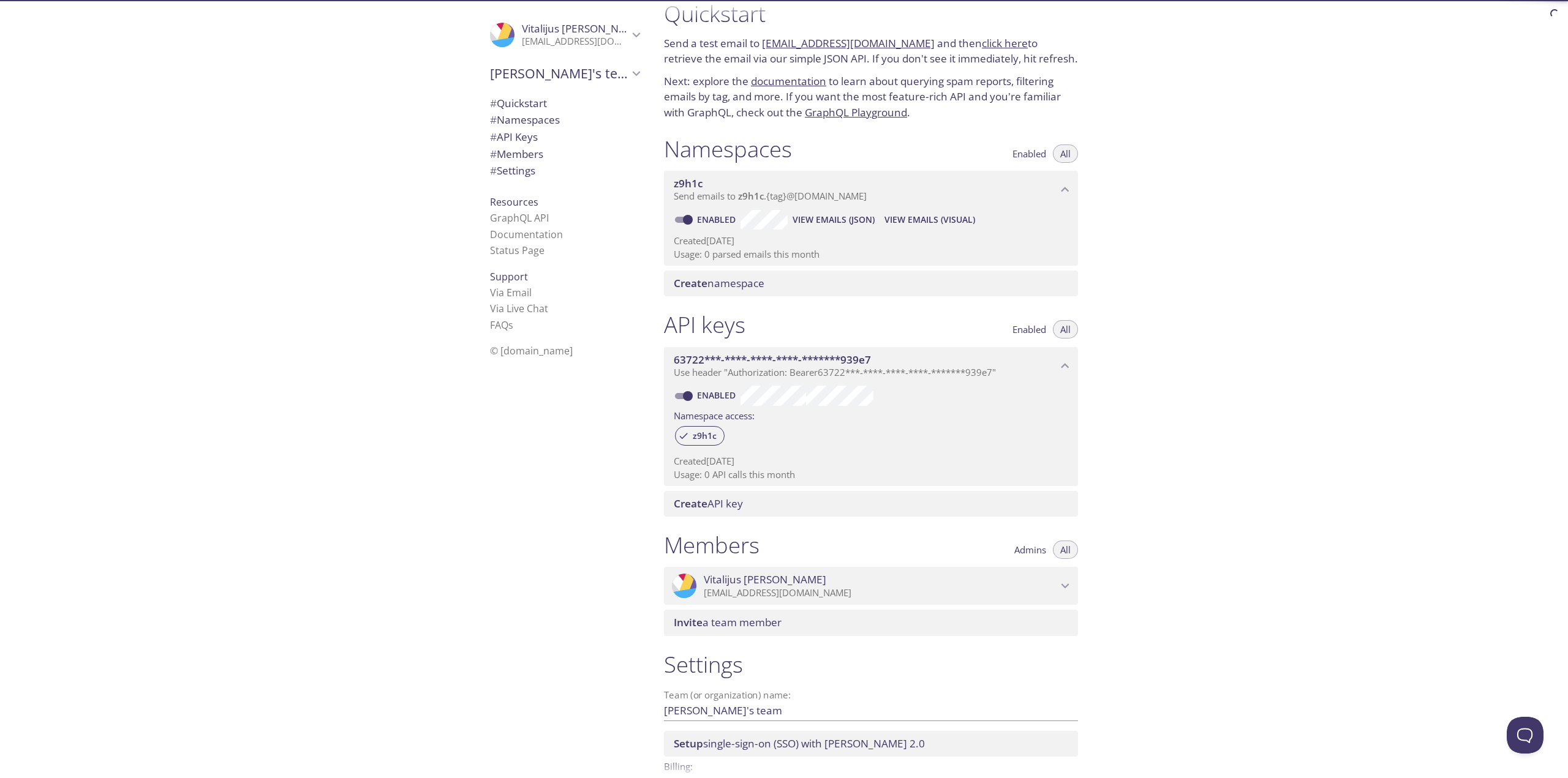
click at [811, 221] on span "View Emails (JSON)" at bounding box center [834, 220] width 82 height 15
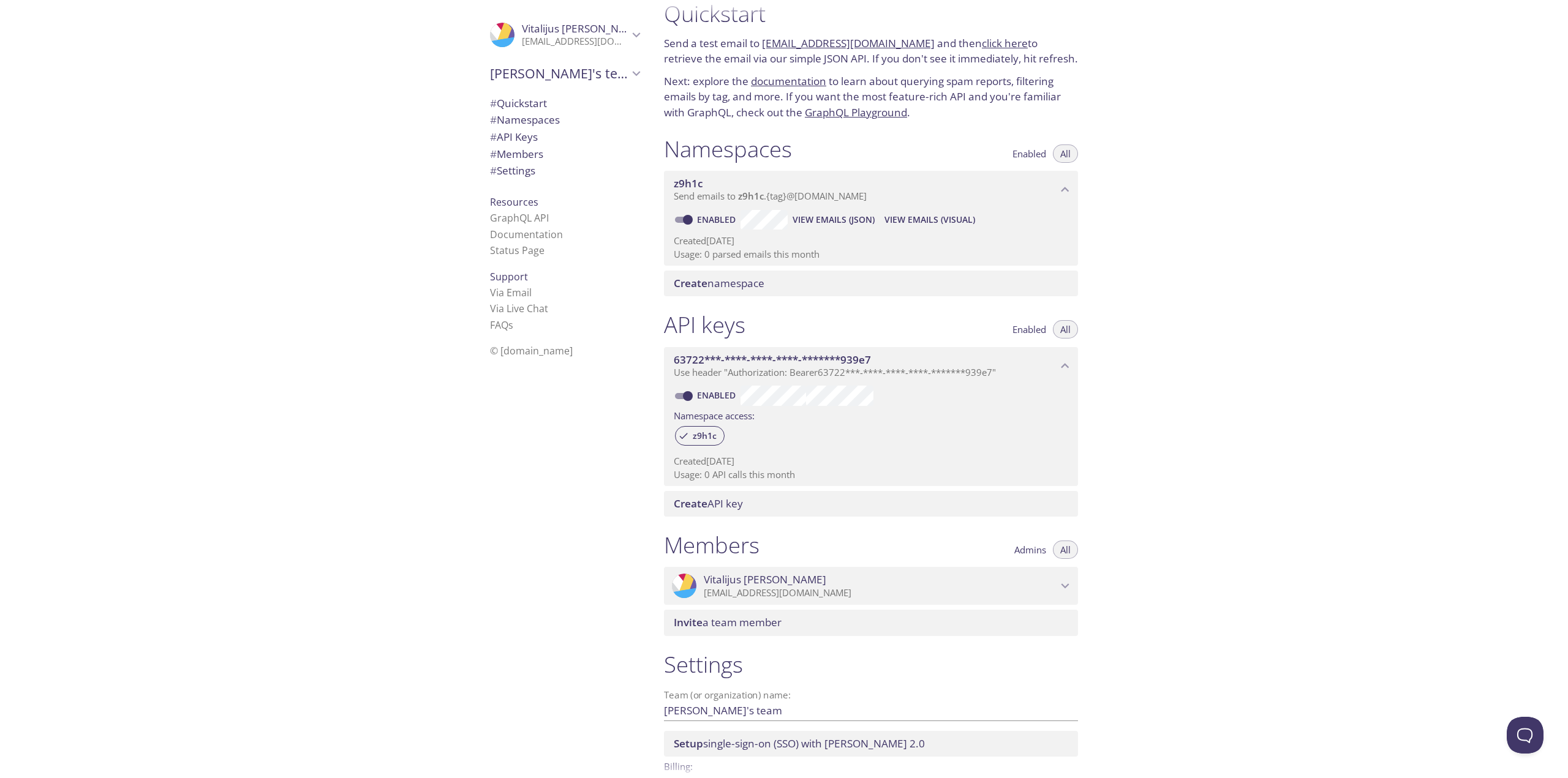
click at [778, 288] on span "Create namespace" at bounding box center [873, 283] width 399 height 13
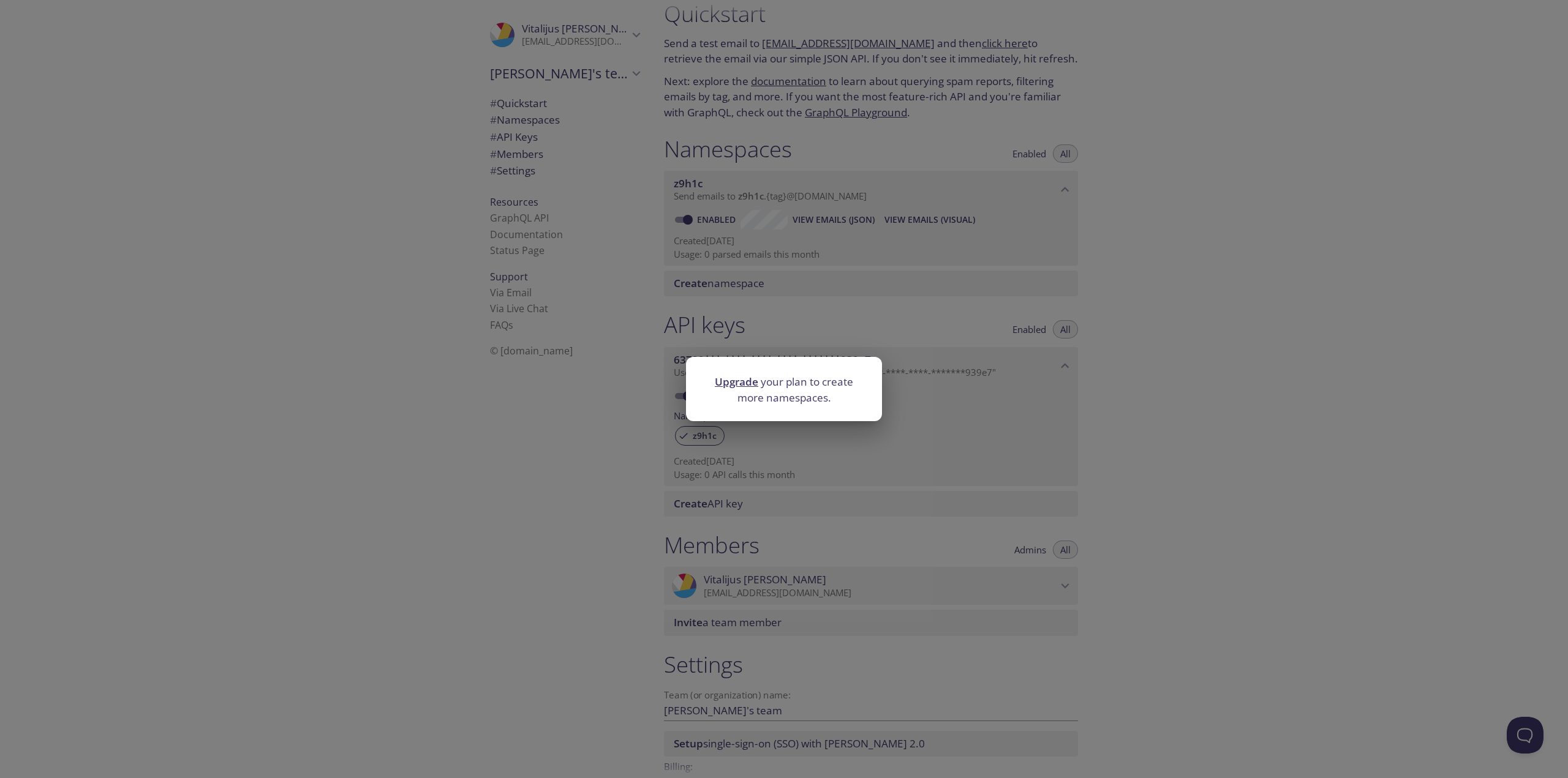
click at [885, 293] on div "Upgrade your plan to create more namespaces." at bounding box center [784, 389] width 1568 height 778
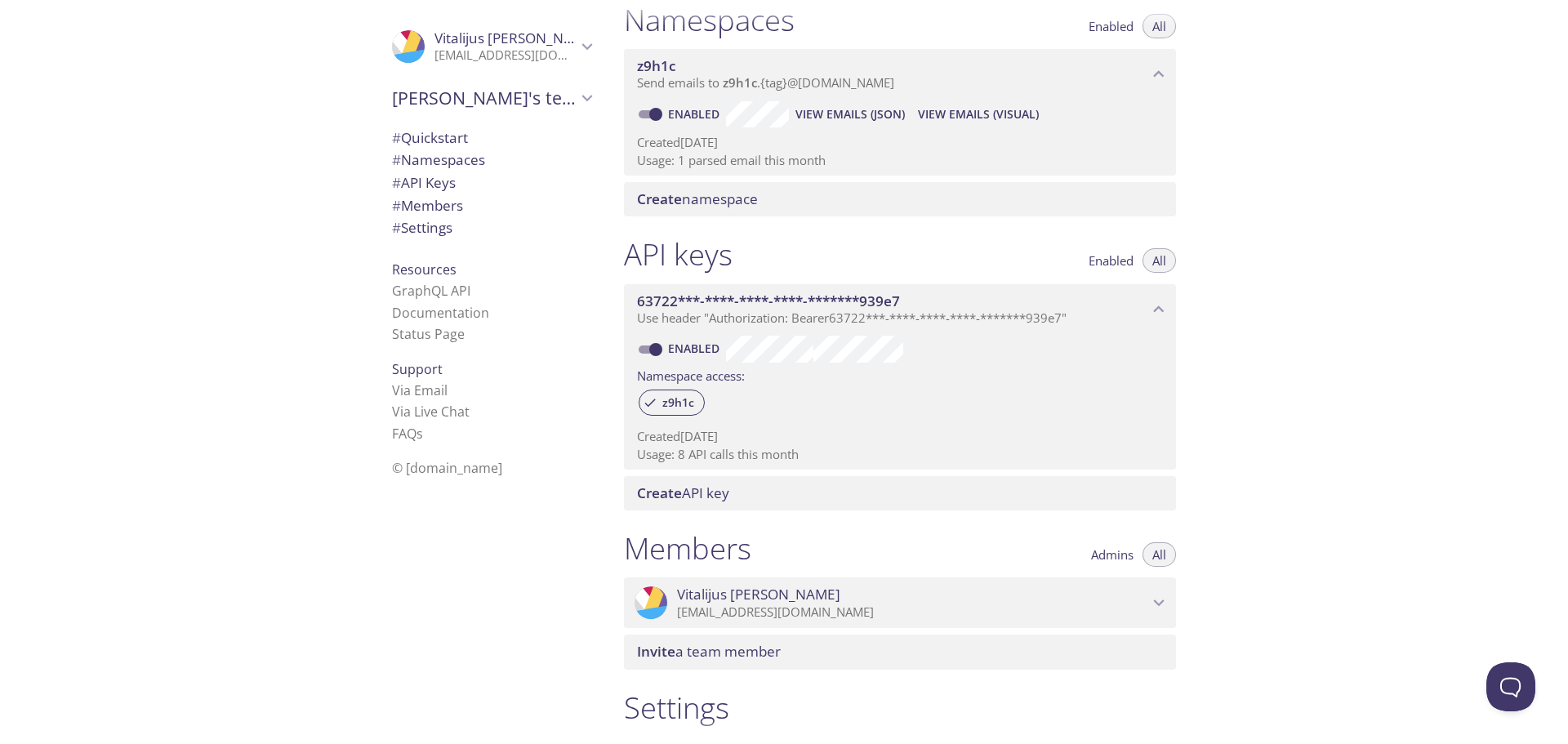
scroll to position [0, 0]
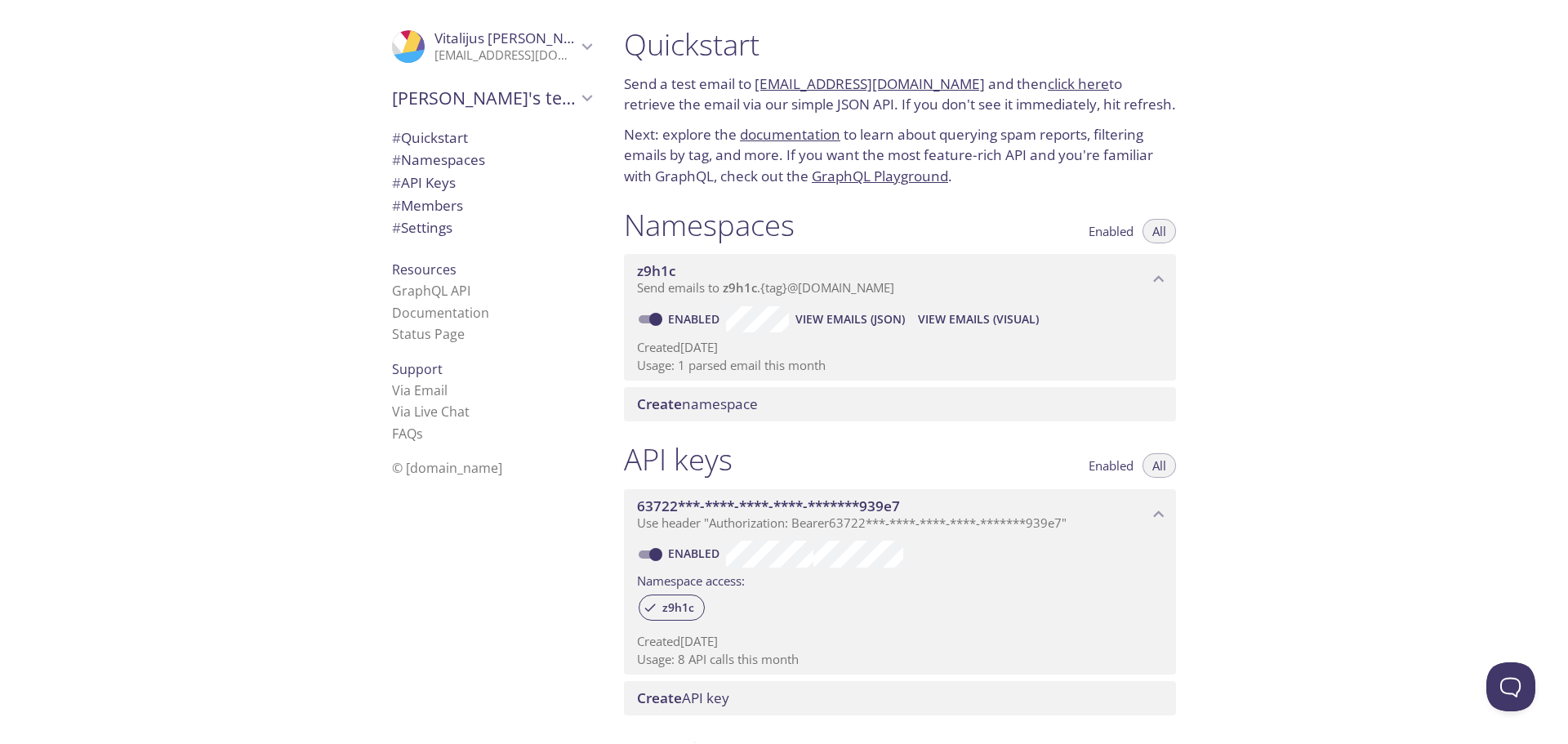
drag, startPoint x: 755, startPoint y: 89, endPoint x: 956, endPoint y: 89, distance: 201.0
click at [956, 89] on p "Send a test email to [EMAIL_ADDRESS][DOMAIN_NAME] and then click here to retrie…" at bounding box center [899, 94] width 552 height 42
copy link "[EMAIL_ADDRESS][DOMAIN_NAME]"
click at [1050, 78] on link "click here" at bounding box center [1078, 84] width 61 height 19
click at [1267, 332] on div "Quickstart Send a test email to [EMAIL_ADDRESS][DOMAIN_NAME] and then click her…" at bounding box center [1089, 372] width 957 height 744
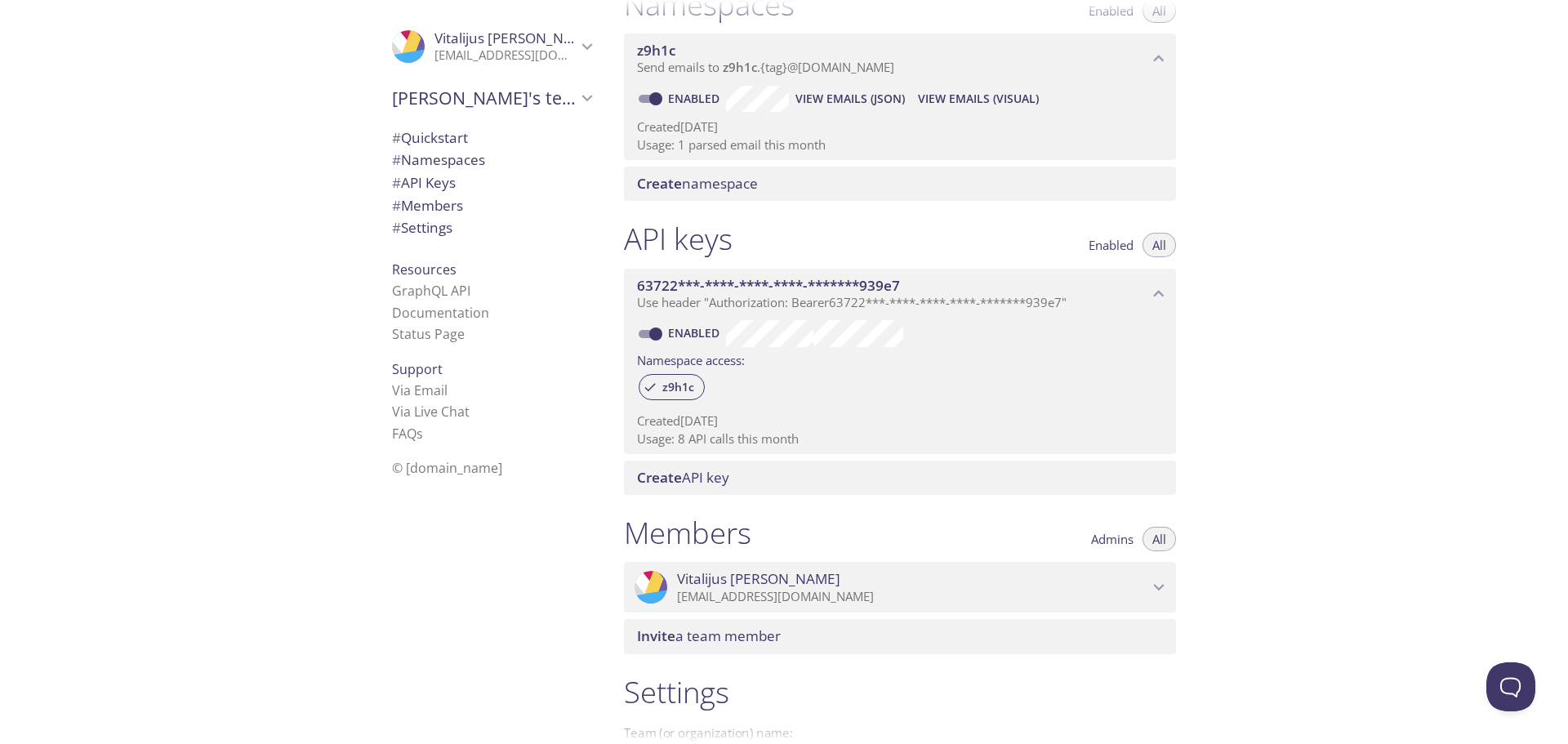
scroll to position [245, 0]
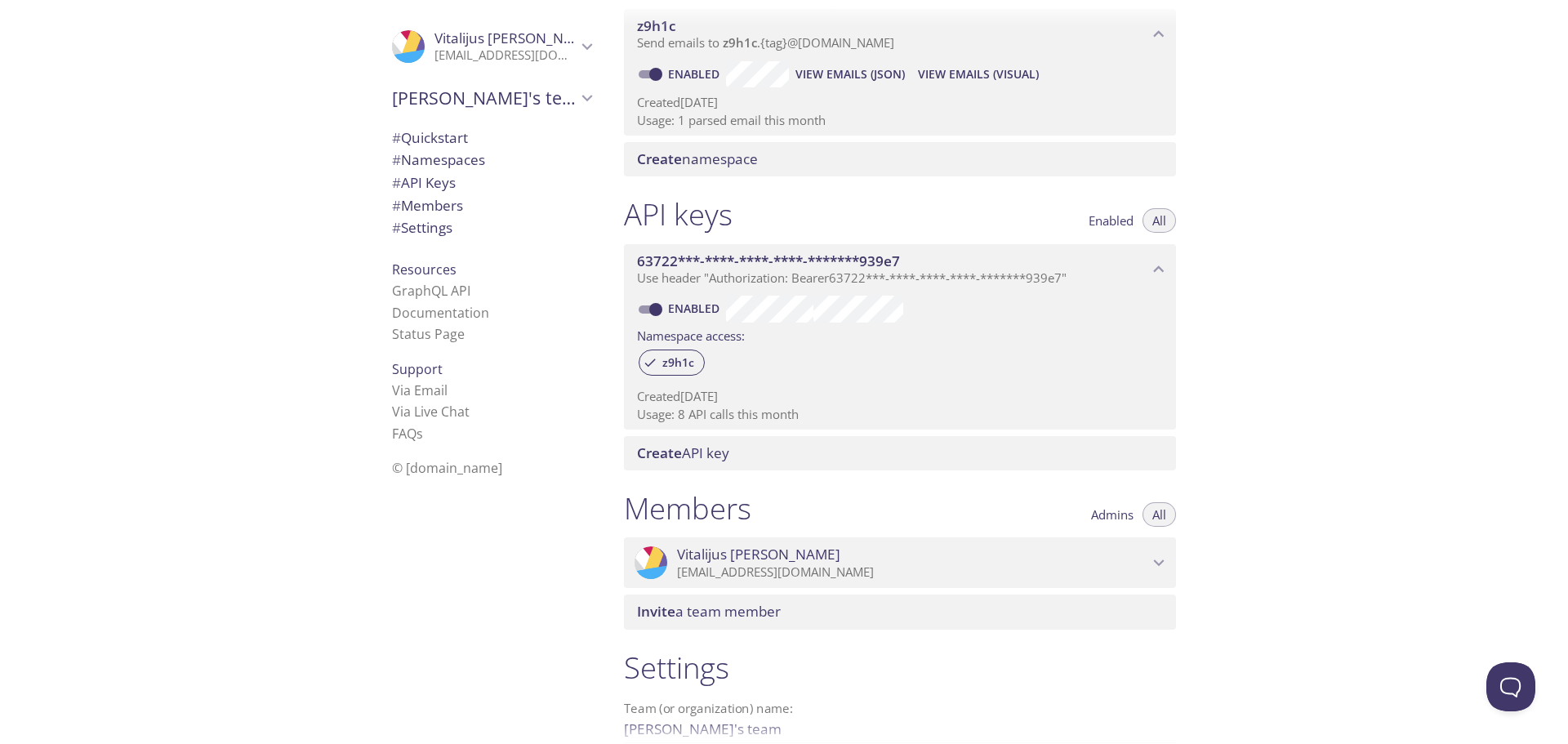
click at [671, 453] on span "Create" at bounding box center [659, 453] width 45 height 19
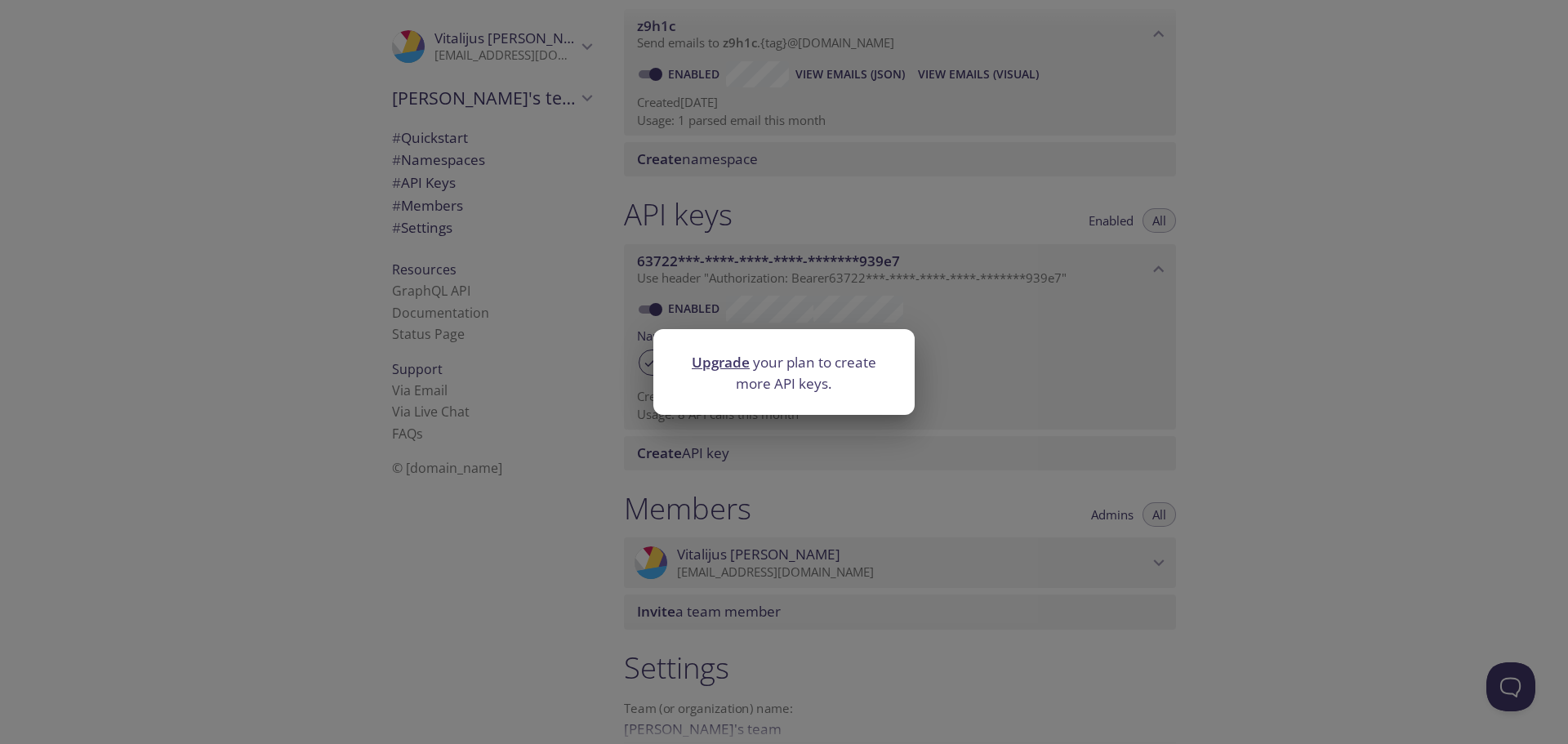
click at [780, 453] on div "Upgrade your plan to create more API keys." at bounding box center [784, 372] width 1568 height 744
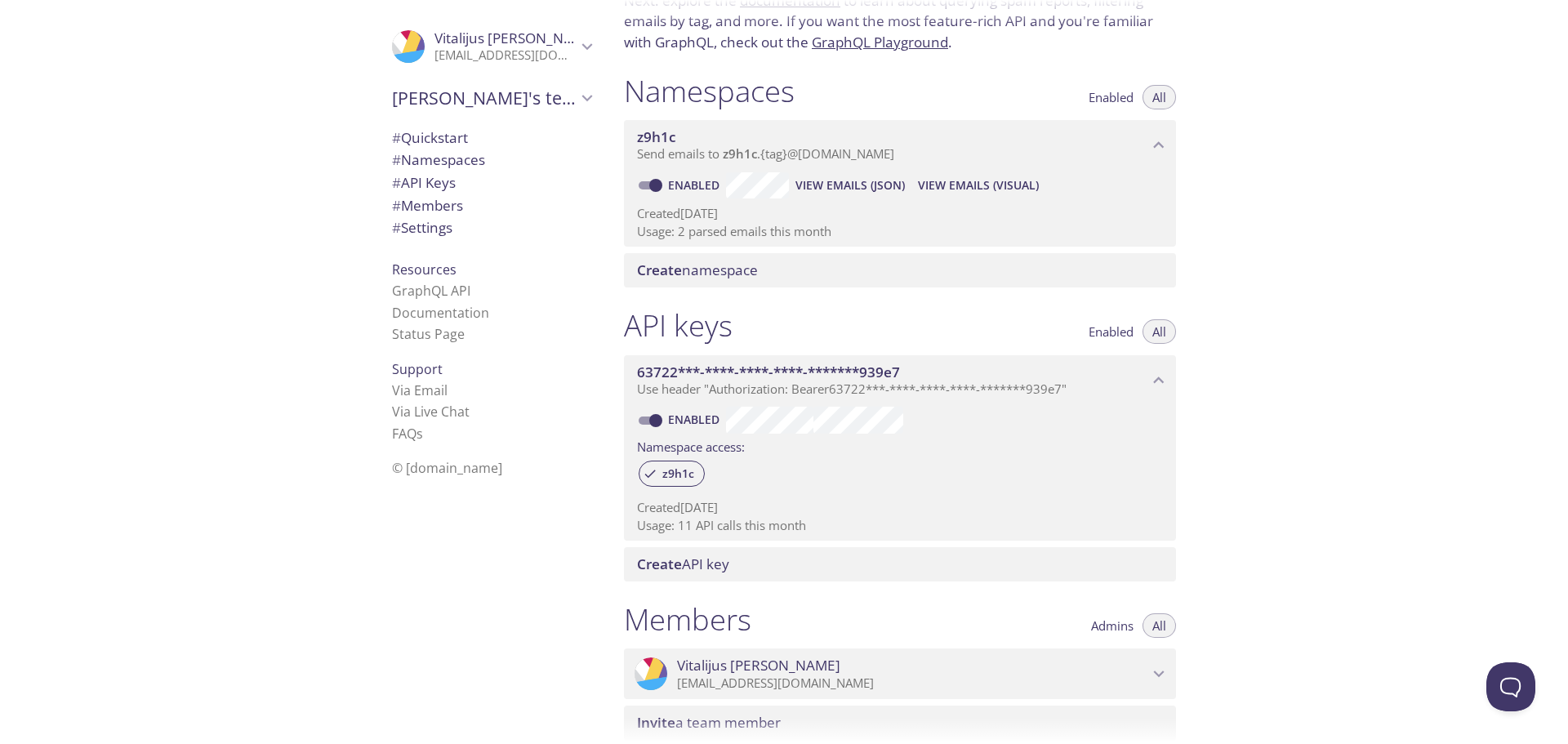
scroll to position [164, 0]
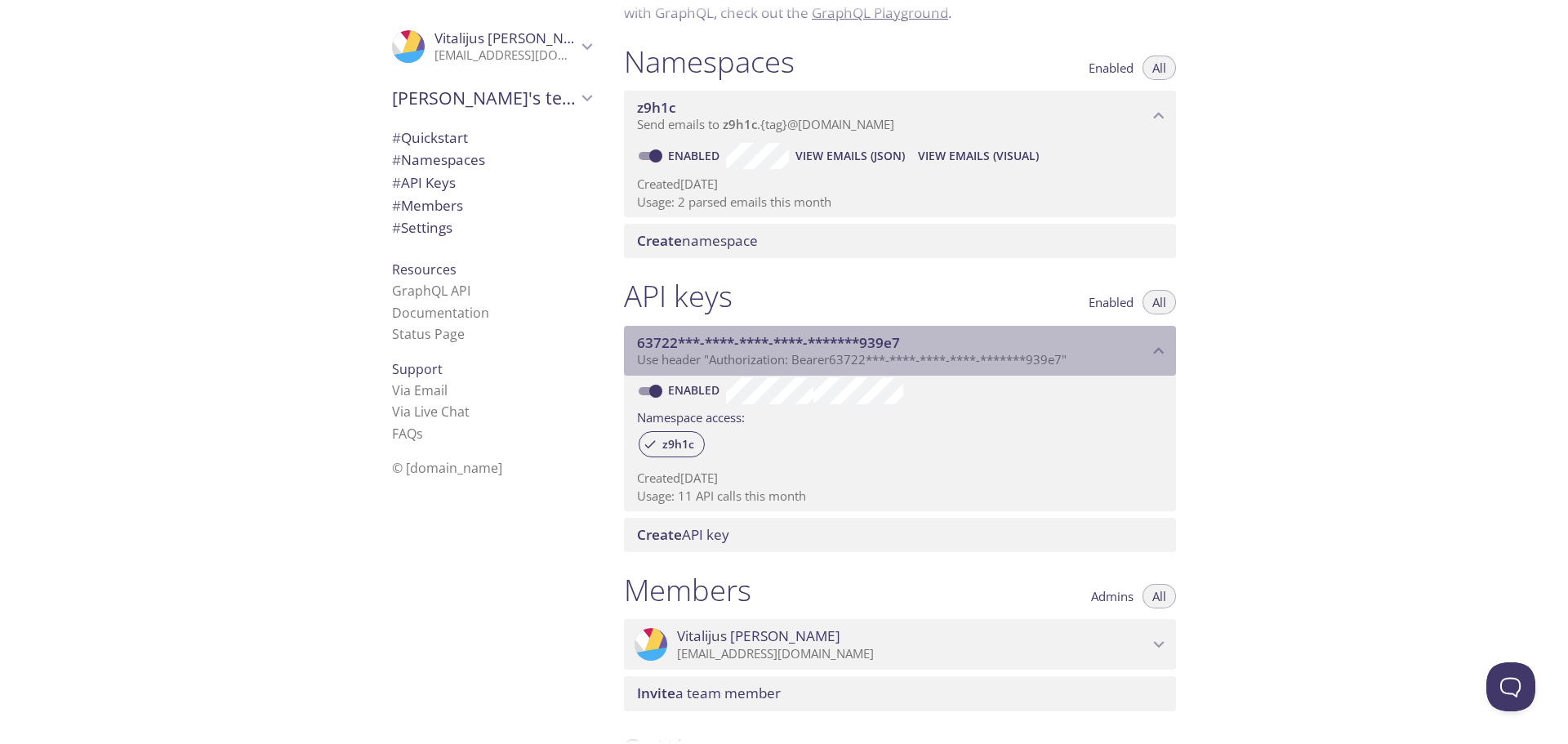
click at [767, 347] on span "63722***-****-****-****-*******939e7" at bounding box center [768, 343] width 263 height 19
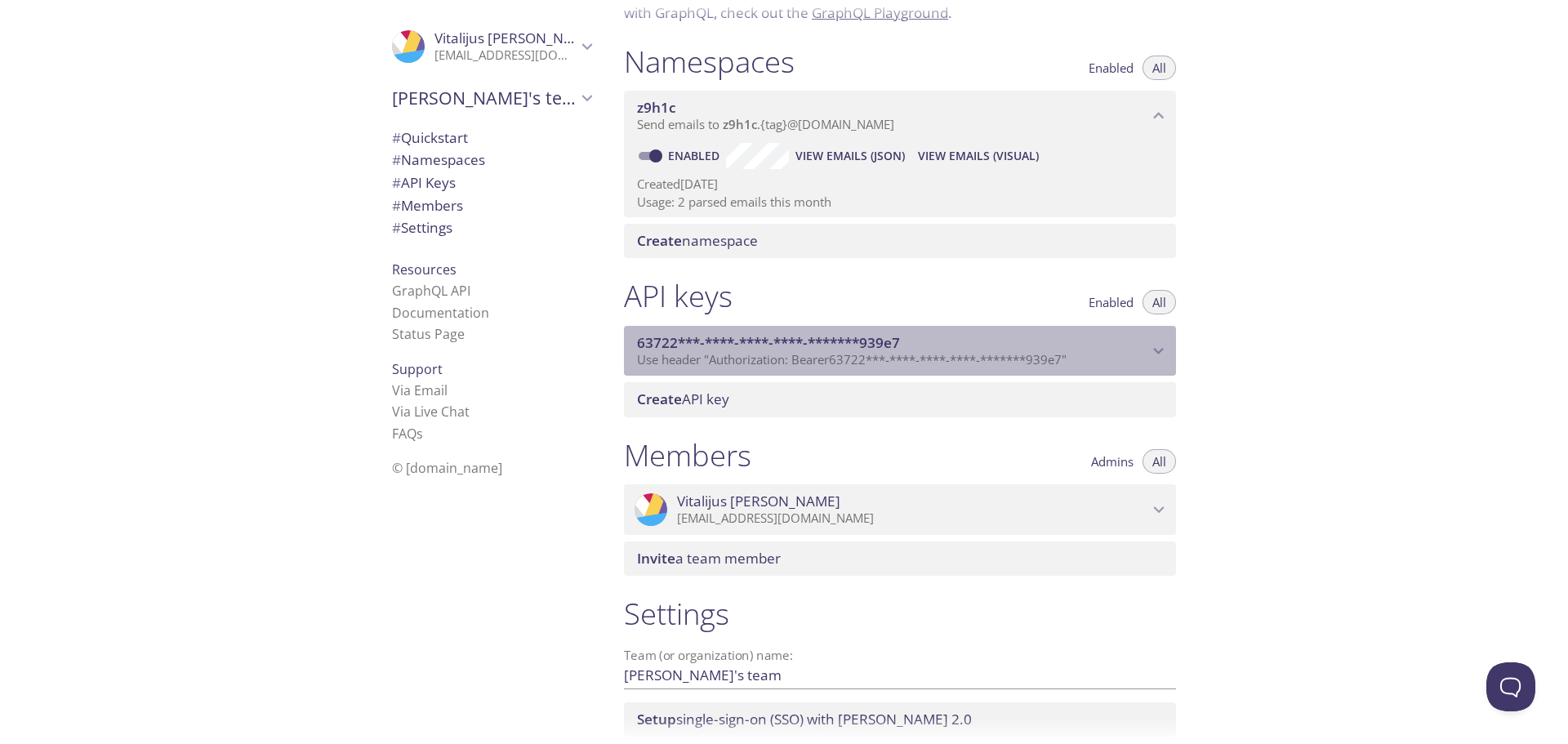
click at [767, 347] on span "63722***-****-****-****-*******939e7" at bounding box center [768, 343] width 263 height 19
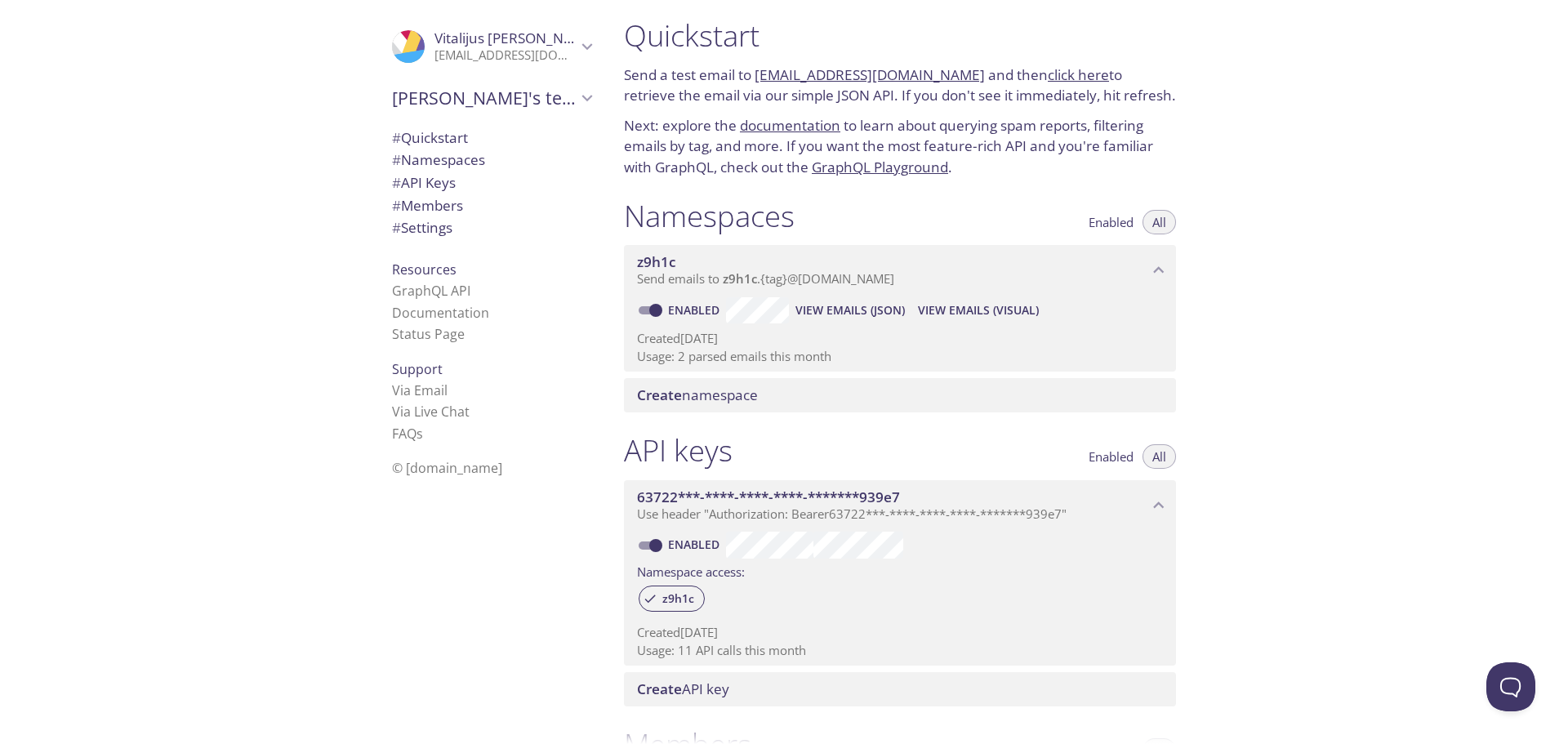
scroll to position [0, 0]
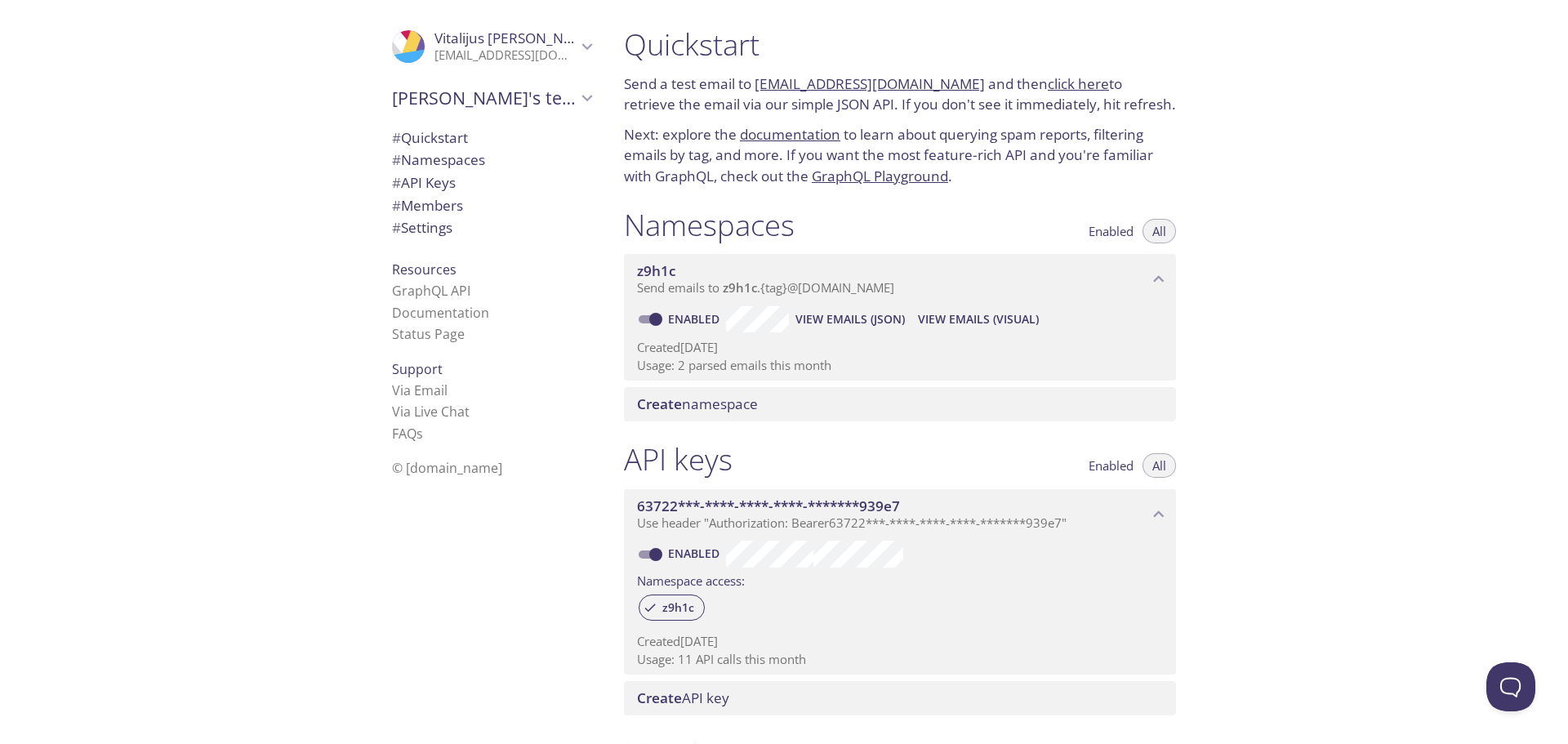
click at [783, 137] on link "documentation" at bounding box center [790, 135] width 101 height 19
click at [1048, 88] on link "click here" at bounding box center [1078, 84] width 61 height 19
click at [821, 58] on h1 "Quickstart" at bounding box center [899, 44] width 552 height 37
drag, startPoint x: 956, startPoint y: 88, endPoint x: 757, endPoint y: 79, distance: 199.2
click at [757, 79] on p "Send a test email to [EMAIL_ADDRESS][DOMAIN_NAME] and then click here to retrie…" at bounding box center [899, 94] width 552 height 42
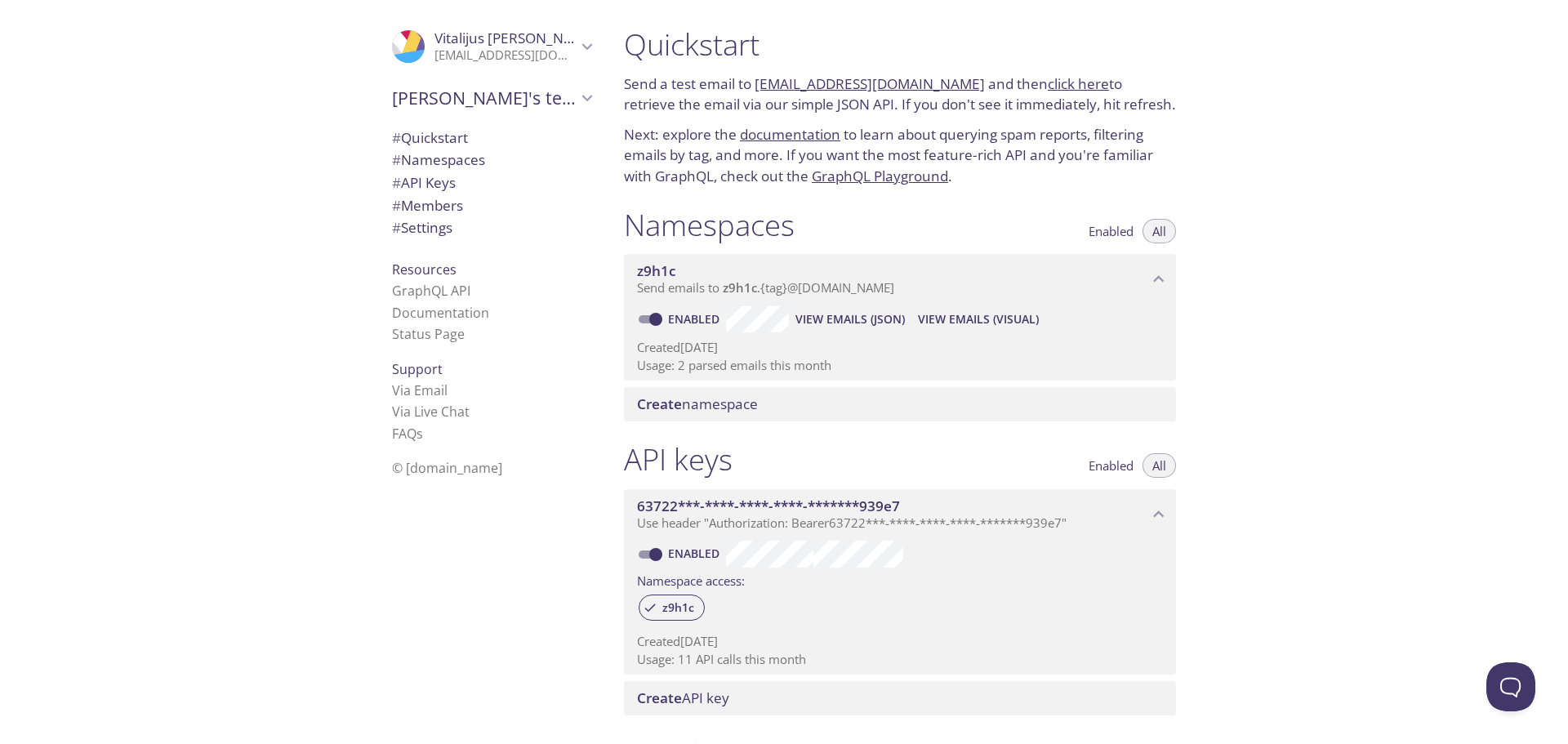
copy link "[EMAIL_ADDRESS][DOMAIN_NAME]"
click at [864, 89] on link "[EMAIL_ADDRESS][DOMAIN_NAME]" at bounding box center [870, 84] width 230 height 19
drag, startPoint x: 929, startPoint y: 43, endPoint x: 967, endPoint y: 53, distance: 39.3
click at [929, 43] on h1 "Quickstart" at bounding box center [899, 44] width 552 height 37
click at [1048, 83] on link "click here" at bounding box center [1078, 84] width 61 height 19
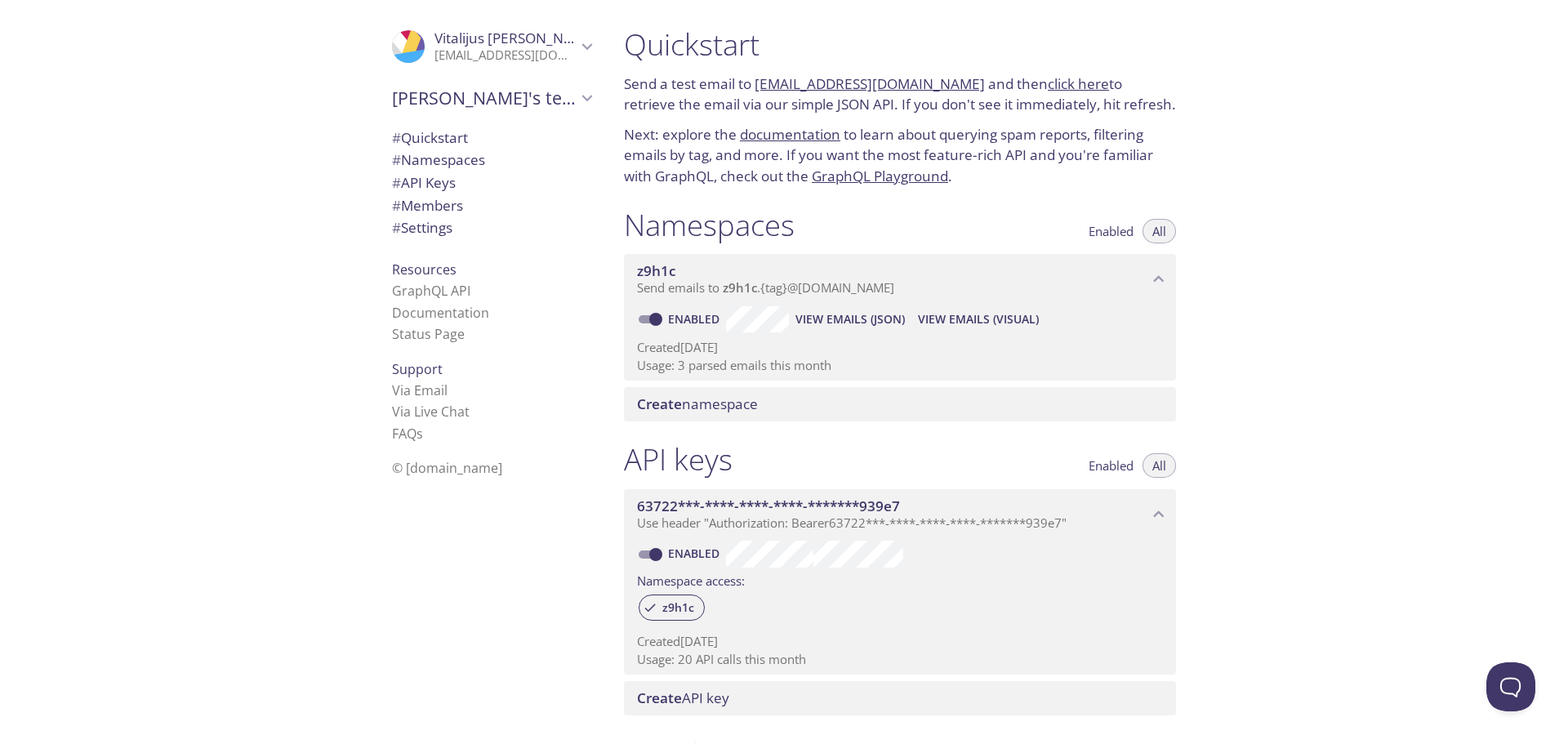
click at [1048, 82] on link "click here" at bounding box center [1078, 84] width 61 height 19
click at [970, 110] on p "Send a test email to [EMAIL_ADDRESS][DOMAIN_NAME] and then click here to retrie…" at bounding box center [899, 94] width 552 height 42
click at [858, 182] on link "GraphQL Playground" at bounding box center [880, 176] width 136 height 19
click at [1076, 85] on link "click here" at bounding box center [1078, 84] width 61 height 19
click at [1051, 77] on link "click here" at bounding box center [1078, 84] width 61 height 19
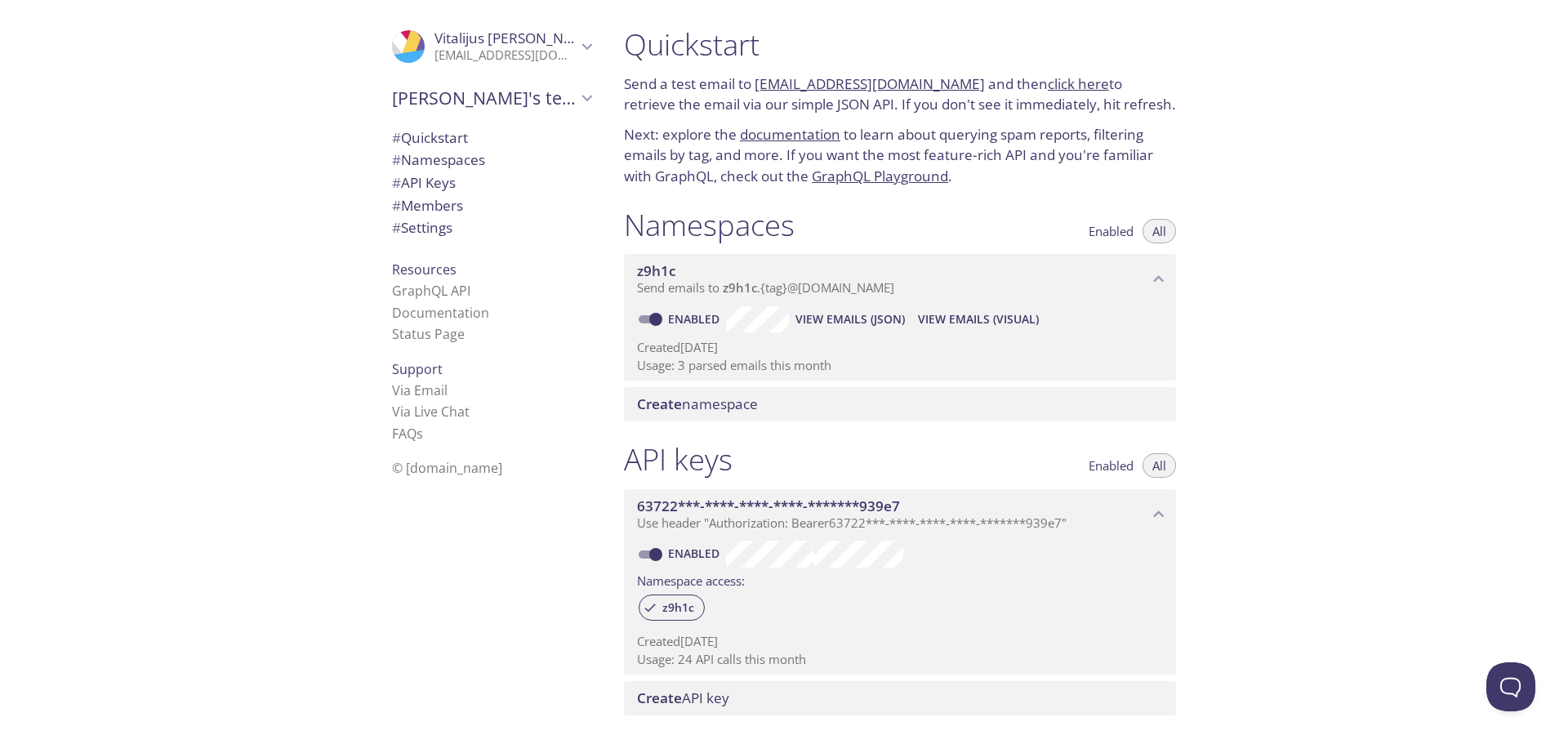
click at [798, 133] on link "documentation" at bounding box center [790, 135] width 101 height 19
click at [1058, 82] on link "click here" at bounding box center [1078, 84] width 61 height 19
click at [795, 142] on link "documentation" at bounding box center [790, 135] width 101 height 19
click at [1063, 78] on link "click here" at bounding box center [1078, 84] width 61 height 19
click at [1048, 88] on link "click here" at bounding box center [1078, 84] width 61 height 19
